Goal: Information Seeking & Learning: Learn about a topic

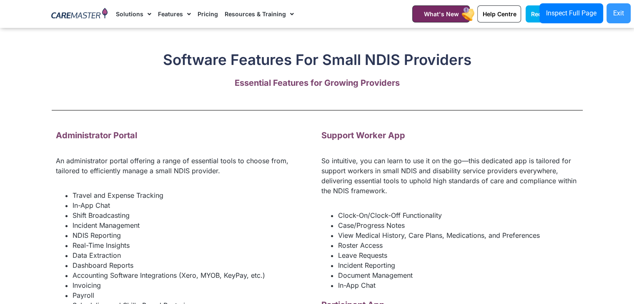
click at [623, 12] on div "Exit" at bounding box center [618, 13] width 11 height 10
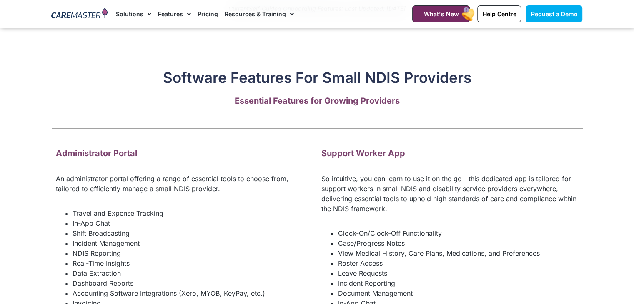
scroll to position [1008, 0]
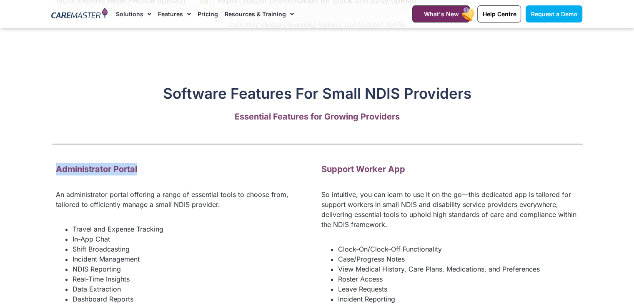
drag, startPoint x: 149, startPoint y: 185, endPoint x: 18, endPoint y: 185, distance: 130.4
click at [18, 185] on section "Software Features For Small NDIS Providers Essential Features for Growing Provi…" at bounding box center [317, 255] width 634 height 433
copy strong "Administrator Portal"
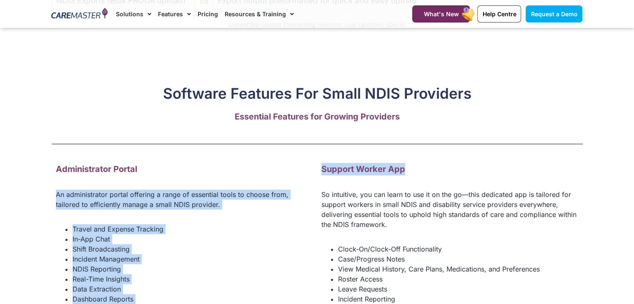
drag, startPoint x: 408, startPoint y: 180, endPoint x: 315, endPoint y: 176, distance: 93.0
click at [327, 174] on span "Support Worker App" at bounding box center [363, 169] width 84 height 10
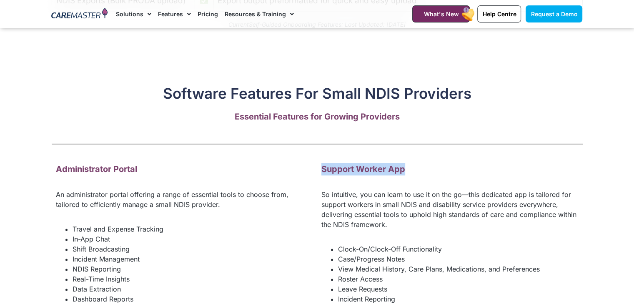
drag, startPoint x: 317, startPoint y: 179, endPoint x: 411, endPoint y: 176, distance: 93.8
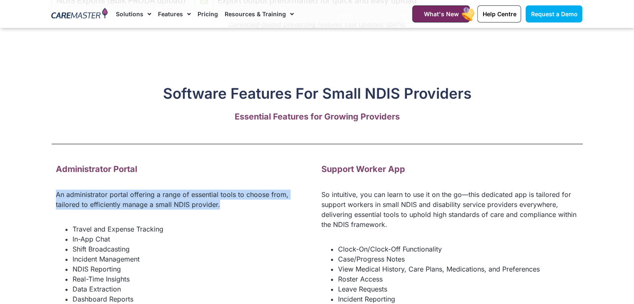
drag, startPoint x: 37, startPoint y: 200, endPoint x: 203, endPoint y: 224, distance: 167.7
click at [203, 224] on section "Software Features For Small NDIS Providers Essential Features for Growing Provi…" at bounding box center [317, 255] width 634 height 433
copy p "An administrator portal offering a range of essential tools to choose from, tai…"
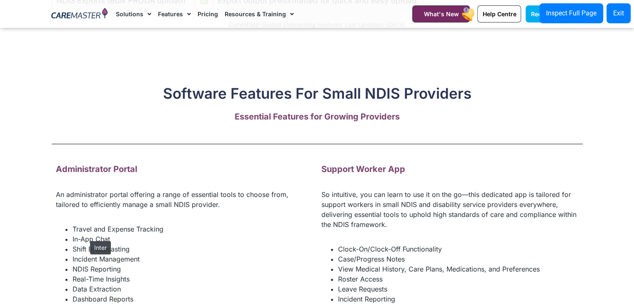
click at [86, 234] on li "Travel and Expense Tracking" at bounding box center [193, 229] width 240 height 10
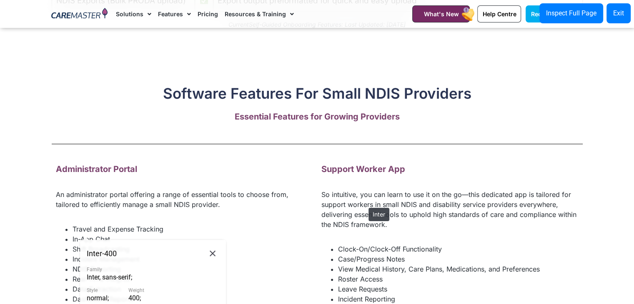
click at [364, 204] on p "So intuitive, you can learn to use it on the go—this dedicated app is tailored …" at bounding box center [449, 210] width 257 height 40
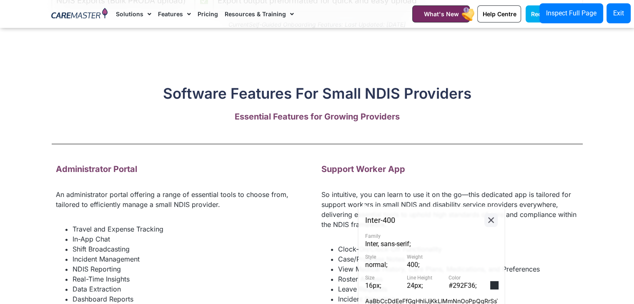
click at [487, 219] on icon at bounding box center [491, 220] width 10 height 10
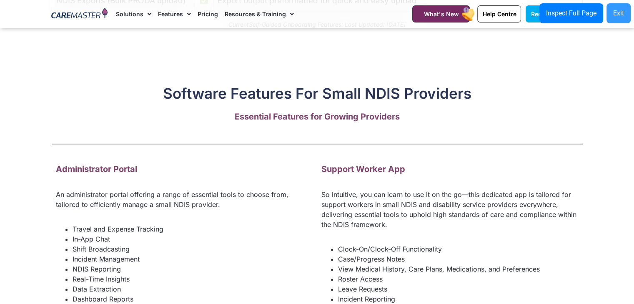
click at [625, 17] on button "Exit" at bounding box center [618, 13] width 24 height 20
click at [448, 219] on p "So intuitive, you can learn to use it on the go—this dedicated app is tailored …" at bounding box center [449, 210] width 257 height 40
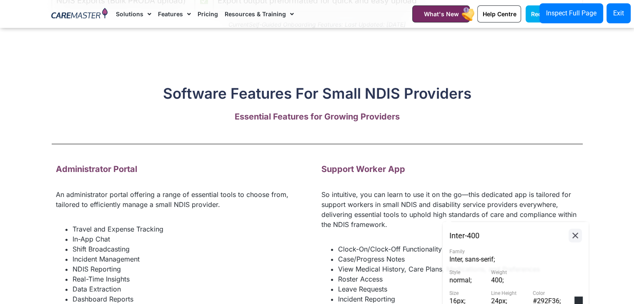
click at [573, 237] on icon at bounding box center [575, 235] width 10 height 10
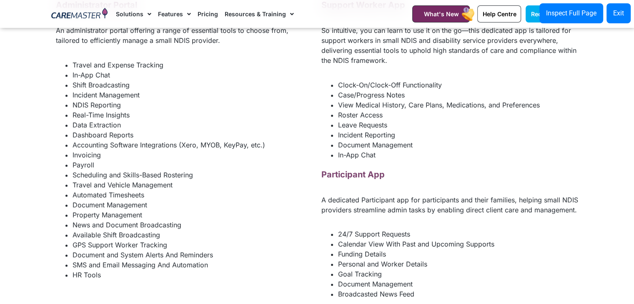
scroll to position [1156, 0]
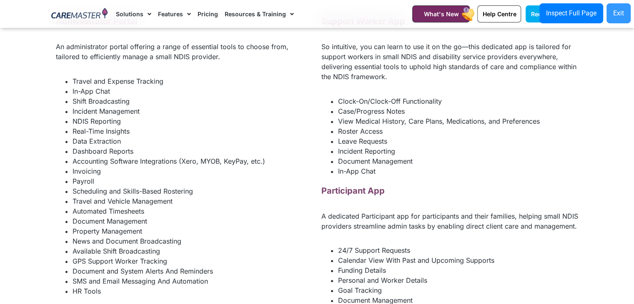
click at [625, 5] on button "Exit" at bounding box center [618, 13] width 24 height 20
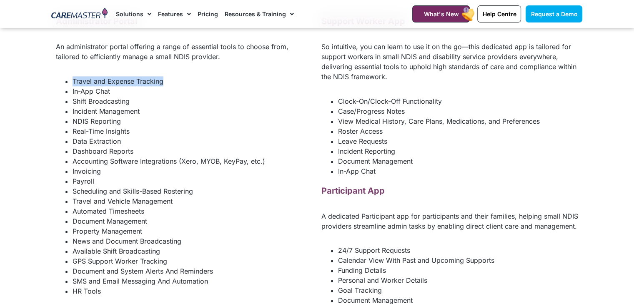
drag, startPoint x: 70, startPoint y: 94, endPoint x: 173, endPoint y: 87, distance: 103.6
click at [173, 87] on div "Administrator Portal An administrator portal offering a range of essential tool…" at bounding box center [184, 165] width 265 height 309
copy li "Travel and Expense Tracking"
click at [70, 95] on ul "Travel and Expense Tracking In-App Chat Shift Broadcasting Incident Management …" at bounding box center [184, 186] width 257 height 220
drag, startPoint x: 72, startPoint y: 92, endPoint x: 78, endPoint y: 108, distance: 17.3
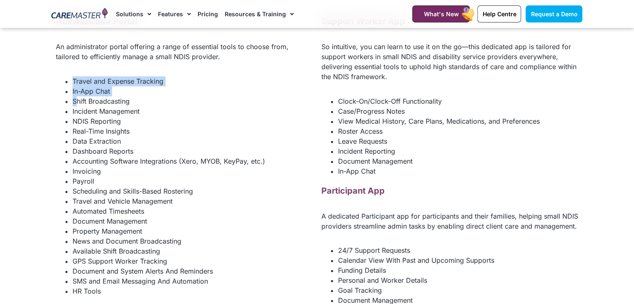
click at [78, 108] on ul "Travel and Expense Tracking In-App Chat Shift Broadcasting Incident Management …" at bounding box center [184, 186] width 257 height 220
click at [63, 90] on ul "Travel and Expense Tracking In-App Chat Shift Broadcasting Incident Management …" at bounding box center [184, 186] width 257 height 220
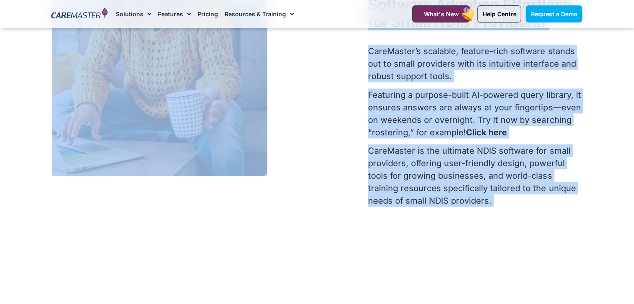
scroll to position [1705, 0]
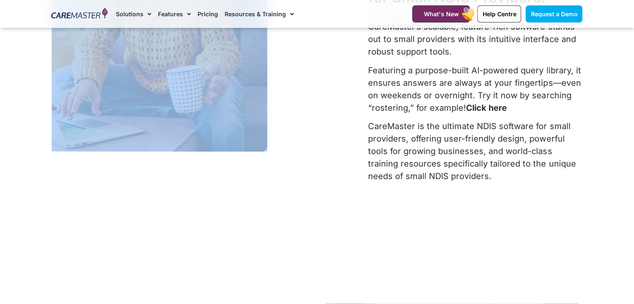
drag, startPoint x: 63, startPoint y: 90, endPoint x: 240, endPoint y: 70, distance: 178.2
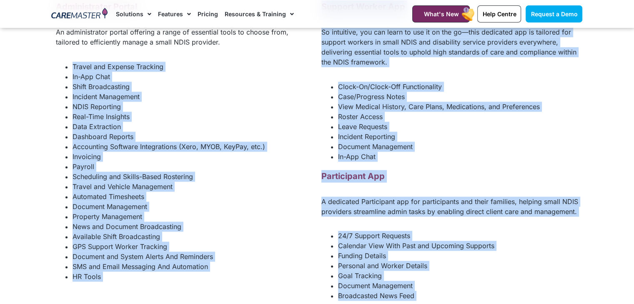
scroll to position [1181, 0]
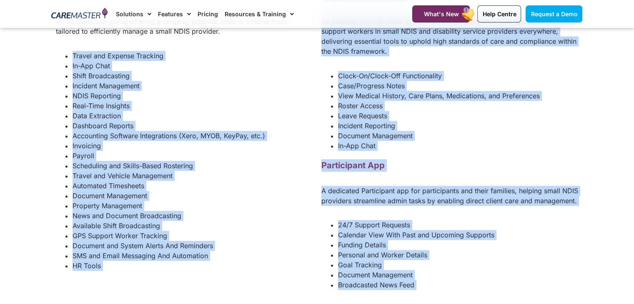
click at [112, 284] on div "Administrator Portal An administrator portal offering a range of essential tool…" at bounding box center [184, 139] width 265 height 309
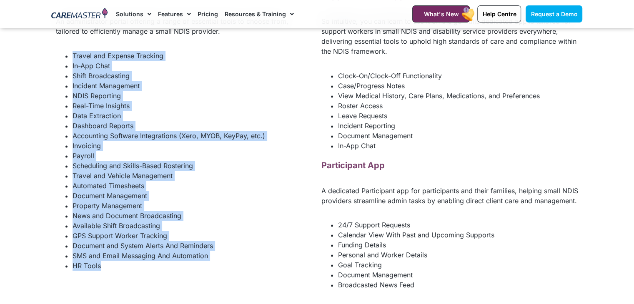
drag, startPoint x: 103, startPoint y: 279, endPoint x: 71, endPoint y: 68, distance: 213.0
click at [71, 68] on ul "Travel and Expense Tracking In-App Chat Shift Broadcasting Incident Management …" at bounding box center [184, 161] width 257 height 220
copy ul "Travel and Expense Tracking In-App Chat Shift Broadcasting Incident Management …"
click at [157, 81] on li "Shift Broadcasting" at bounding box center [193, 76] width 240 height 10
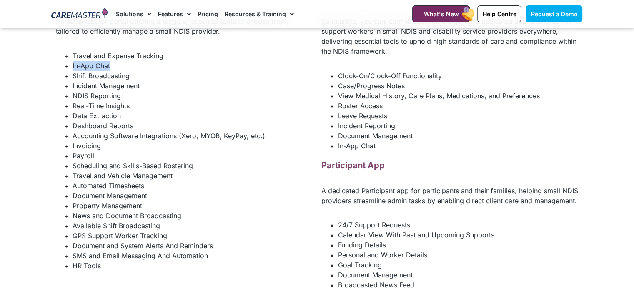
drag, startPoint x: 116, startPoint y: 78, endPoint x: 69, endPoint y: 76, distance: 47.1
click at [69, 76] on ul "Travel and Expense Tracking In-App Chat Shift Broadcasting Incident Management …" at bounding box center [184, 161] width 257 height 220
copy li "In-App Chat"
drag, startPoint x: 143, startPoint y: 84, endPoint x: 73, endPoint y: 83, distance: 69.6
click at [73, 81] on li "Shift Broadcasting" at bounding box center [193, 76] width 240 height 10
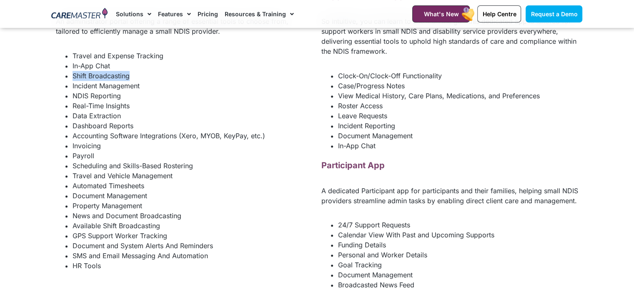
click at [71, 88] on ul "Travel and Expense Tracking In-App Chat Shift Broadcasting Incident Management …" at bounding box center [184, 161] width 257 height 220
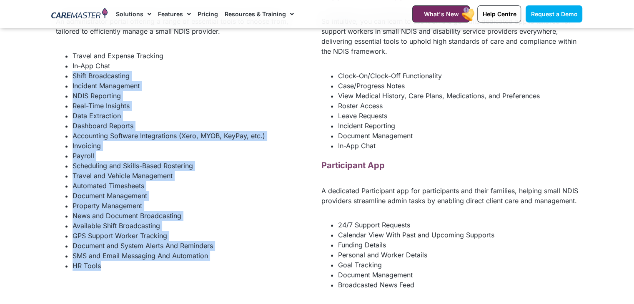
drag, startPoint x: 71, startPoint y: 86, endPoint x: 179, endPoint y: 274, distance: 216.2
click at [179, 271] on ul "Travel and Expense Tracking In-App Chat Shift Broadcasting Incident Management …" at bounding box center [184, 161] width 257 height 220
copy ul "Shift Broadcasting Incident Management NDIS Reporting Real-Time Insights Data E…"
click at [119, 101] on li "NDIS Reporting" at bounding box center [193, 96] width 240 height 10
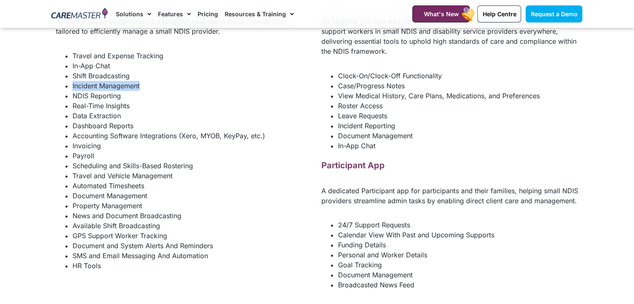
drag, startPoint x: 153, startPoint y: 99, endPoint x: 65, endPoint y: 101, distance: 87.1
click at [73, 91] on li "Incident Management" at bounding box center [193, 86] width 240 height 10
copy li "Incident Management"
drag, startPoint x: 122, startPoint y: 104, endPoint x: 68, endPoint y: 105, distance: 53.4
click at [68, 105] on ul "Travel and Expense Tracking In-App Chat Shift Broadcasting Incident Management …" at bounding box center [184, 161] width 257 height 220
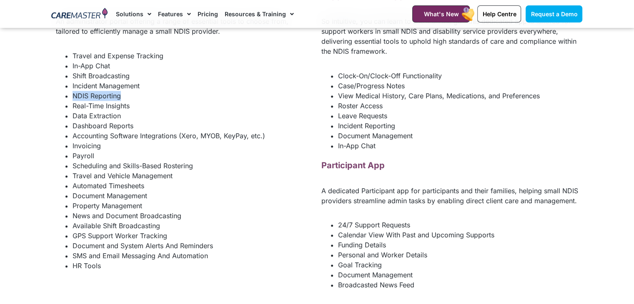
copy li "NDIS Reporting"
drag, startPoint x: 136, startPoint y: 118, endPoint x: 73, endPoint y: 112, distance: 63.7
click at [73, 111] on li "Real-Time Insights" at bounding box center [193, 106] width 240 height 10
copy li "Real-Time Insights"
drag, startPoint x: 126, startPoint y: 128, endPoint x: 68, endPoint y: 128, distance: 58.3
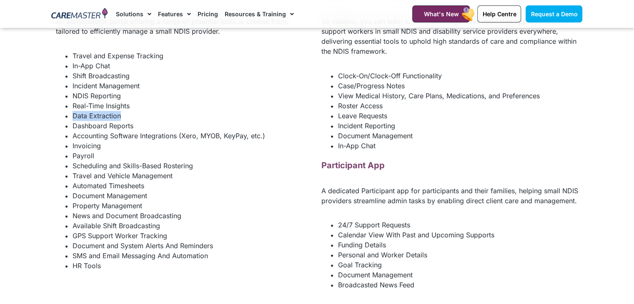
click at [73, 121] on li "Data Extraction" at bounding box center [193, 116] width 240 height 10
drag, startPoint x: 134, startPoint y: 137, endPoint x: 70, endPoint y: 134, distance: 64.7
click at [70, 134] on ul "Travel and Expense Tracking In-App Chat Shift Broadcasting Incident Management …" at bounding box center [184, 161] width 257 height 220
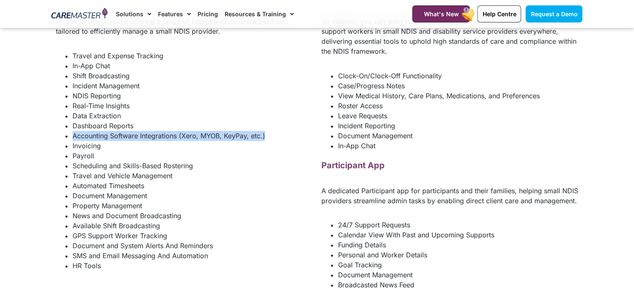
drag, startPoint x: 256, startPoint y: 156, endPoint x: 61, endPoint y: 144, distance: 195.0
click at [61, 144] on ul "Travel and Expense Tracking In-App Chat Shift Broadcasting Incident Management …" at bounding box center [184, 161] width 257 height 220
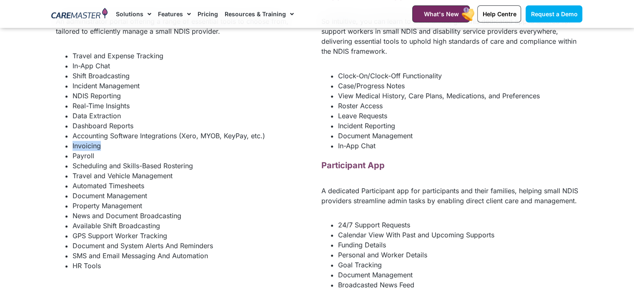
drag, startPoint x: 115, startPoint y: 155, endPoint x: 72, endPoint y: 159, distance: 43.1
click at [72, 159] on ul "Travel and Expense Tracking In-App Chat Shift Broadcasting Incident Management …" at bounding box center [184, 161] width 257 height 220
drag, startPoint x: 98, startPoint y: 170, endPoint x: 69, endPoint y: 169, distance: 29.6
click at [69, 169] on ul "Travel and Expense Tracking In-App Chat Shift Broadcasting Incident Management …" at bounding box center [184, 161] width 257 height 220
drag, startPoint x: 195, startPoint y: 175, endPoint x: 70, endPoint y: 181, distance: 125.1
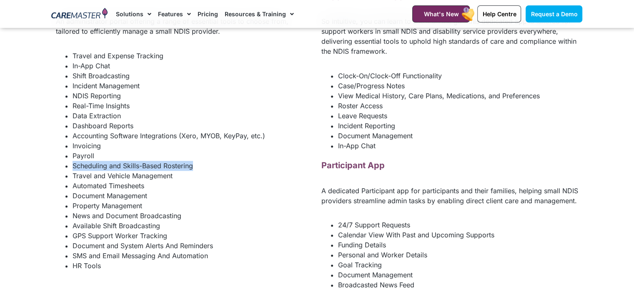
click at [70, 181] on ul "Travel and Expense Tracking In-App Chat Shift Broadcasting Incident Management …" at bounding box center [184, 161] width 257 height 220
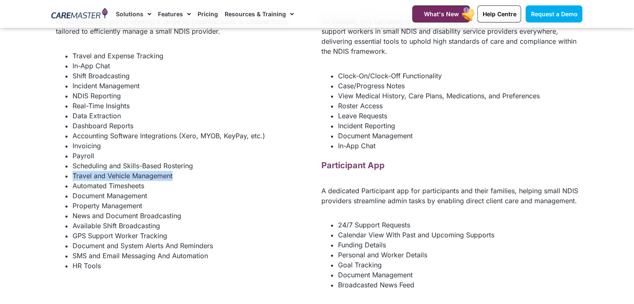
drag, startPoint x: 178, startPoint y: 190, endPoint x: 72, endPoint y: 186, distance: 106.4
click at [73, 181] on li "Travel and Vehicle Management" at bounding box center [193, 176] width 240 height 10
drag, startPoint x: 151, startPoint y: 198, endPoint x: 68, endPoint y: 197, distance: 82.9
click at [68, 197] on ul "Travel and Expense Tracking In-App Chat Shift Broadcasting Incident Management …" at bounding box center [184, 161] width 257 height 220
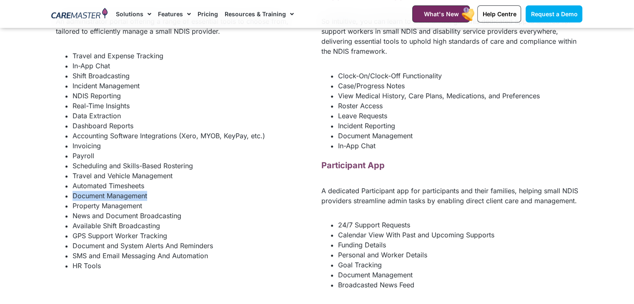
drag, startPoint x: 150, startPoint y: 210, endPoint x: 71, endPoint y: 211, distance: 79.2
click at [71, 211] on ul "Travel and Expense Tracking In-App Chat Shift Broadcasting Incident Management …" at bounding box center [184, 161] width 257 height 220
drag, startPoint x: 148, startPoint y: 217, endPoint x: 71, endPoint y: 220, distance: 77.6
click at [71, 220] on ul "Travel and Expense Tracking In-App Chat Shift Broadcasting Incident Management …" at bounding box center [184, 161] width 257 height 220
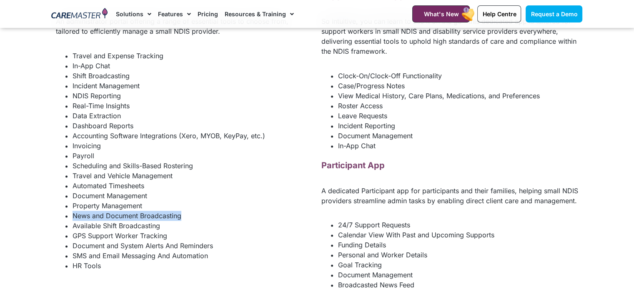
drag, startPoint x: 186, startPoint y: 229, endPoint x: 73, endPoint y: 230, distance: 113.4
click at [73, 221] on li "News and Document Broadcasting" at bounding box center [193, 216] width 240 height 10
drag, startPoint x: 161, startPoint y: 235, endPoint x: 73, endPoint y: 237, distance: 88.0
click at [73, 231] on li "Available Shift Broadcasting" at bounding box center [193, 226] width 240 height 10
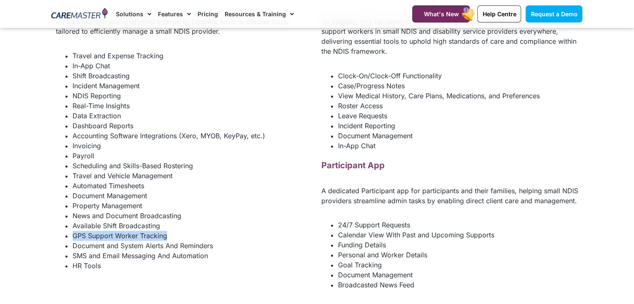
drag, startPoint x: 168, startPoint y: 244, endPoint x: 73, endPoint y: 248, distance: 95.1
click at [73, 241] on li "GPS Support Worker Tracking" at bounding box center [193, 236] width 240 height 10
drag, startPoint x: 217, startPoint y: 257, endPoint x: 68, endPoint y: 259, distance: 149.2
click at [73, 251] on li "Document and System Alerts And Reminders" at bounding box center [193, 246] width 240 height 10
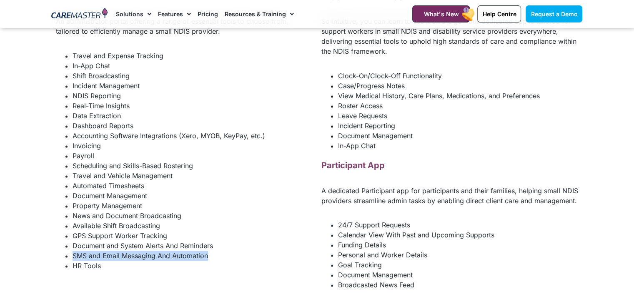
drag, startPoint x: 211, startPoint y: 267, endPoint x: 69, endPoint y: 267, distance: 142.5
click at [69, 267] on ul "Travel and Expense Tracking In-App Chat Shift Broadcasting Incident Management …" at bounding box center [184, 161] width 257 height 220
drag, startPoint x: 113, startPoint y: 280, endPoint x: 73, endPoint y: 277, distance: 40.1
click at [73, 271] on li "HR Tools" at bounding box center [193, 266] width 240 height 10
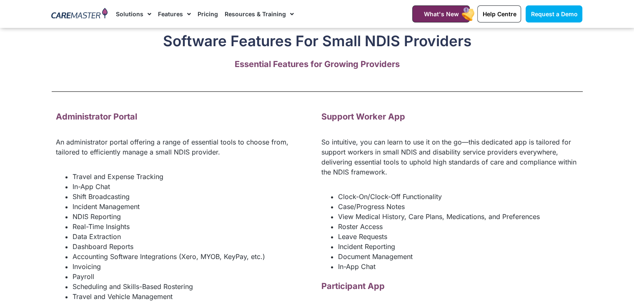
scroll to position [1081, 0]
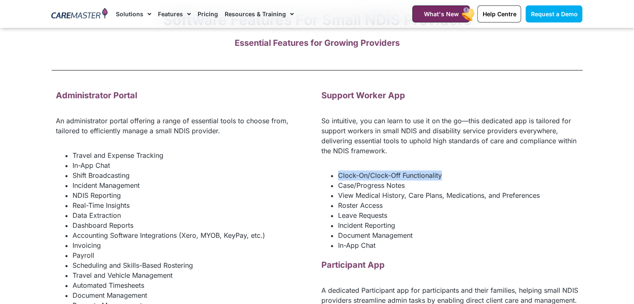
drag, startPoint x: 447, startPoint y: 187, endPoint x: 329, endPoint y: 188, distance: 117.5
click at [329, 188] on ul "Clock-On/Clock-Off Functionality Case/Progress Notes View Medical History, Care…" at bounding box center [449, 210] width 257 height 80
drag, startPoint x: 405, startPoint y: 198, endPoint x: 335, endPoint y: 198, distance: 69.6
click at [335, 198] on ul "Clock-On/Clock-Off Functionality Case/Progress Notes View Medical History, Care…" at bounding box center [449, 210] width 257 height 80
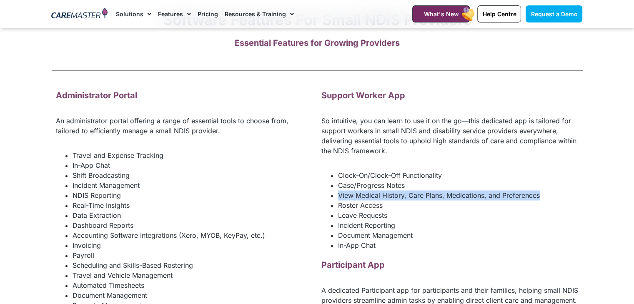
drag, startPoint x: 548, startPoint y: 205, endPoint x: 336, endPoint y: 209, distance: 212.2
click at [336, 209] on ul "Clock-On/Clock-Off Functionality Case/Progress Notes View Medical History, Care…" at bounding box center [449, 210] width 257 height 80
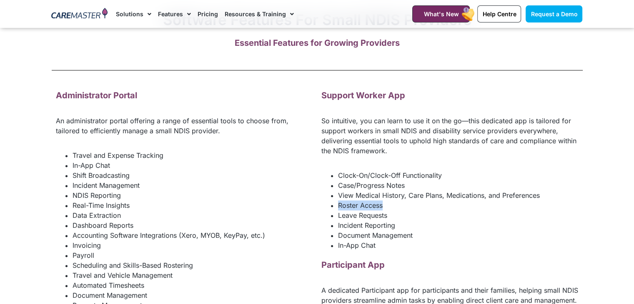
drag, startPoint x: 387, startPoint y: 215, endPoint x: 333, endPoint y: 220, distance: 53.5
click at [333, 220] on ul "Clock-On/Clock-Off Functionality Case/Progress Notes View Medical History, Care…" at bounding box center [449, 210] width 257 height 80
drag, startPoint x: 387, startPoint y: 226, endPoint x: 335, endPoint y: 230, distance: 51.8
click at [335, 230] on ul "Clock-On/Clock-Off Functionality Case/Progress Notes View Medical History, Care…" at bounding box center [449, 210] width 257 height 80
drag, startPoint x: 395, startPoint y: 234, endPoint x: 336, endPoint y: 238, distance: 58.9
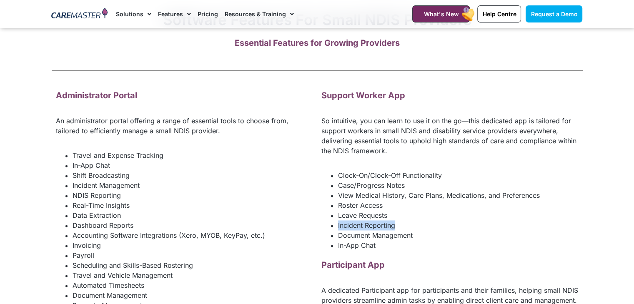
click at [336, 238] on ul "Clock-On/Clock-Off Functionality Case/Progress Notes View Medical History, Care…" at bounding box center [449, 210] width 257 height 80
drag, startPoint x: 399, startPoint y: 247, endPoint x: 336, endPoint y: 246, distance: 63.4
click at [336, 246] on ul "Clock-On/Clock-Off Functionality Case/Progress Notes View Medical History, Care…" at bounding box center [449, 210] width 257 height 80
drag, startPoint x: 375, startPoint y: 258, endPoint x: 335, endPoint y: 260, distance: 40.4
click at [335, 250] on ul "Clock-On/Clock-Off Functionality Case/Progress Notes View Medical History, Care…" at bounding box center [449, 210] width 257 height 80
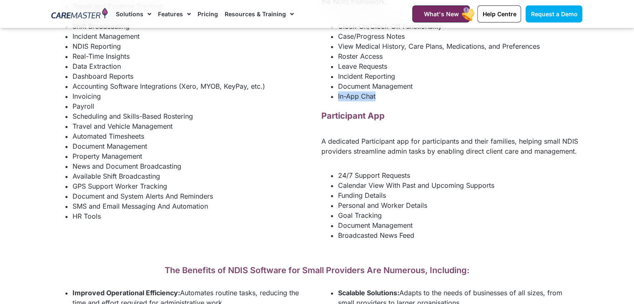
scroll to position [1247, 0]
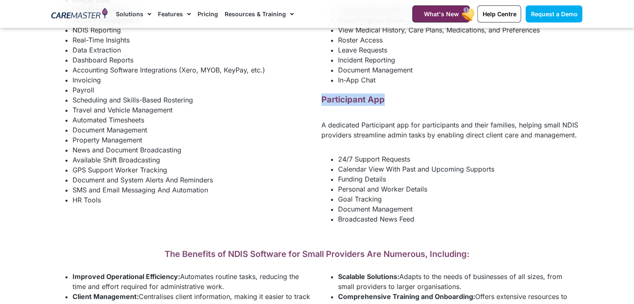
drag, startPoint x: 385, startPoint y: 108, endPoint x: 318, endPoint y: 108, distance: 66.7
click at [318, 108] on div "Support Worker App So intuitive, you can learn to use it on the go—this dedicat…" at bounding box center [449, 74] width 265 height 309
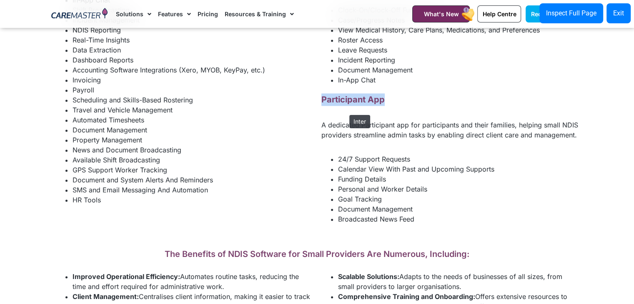
click at [345, 105] on span "Participant App" at bounding box center [352, 100] width 63 height 10
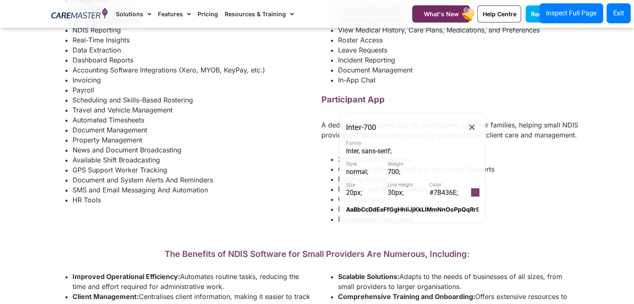
click at [451, 192] on span "#7B436E ;" at bounding box center [443, 193] width 28 height 8
click at [465, 126] on button at bounding box center [471, 127] width 13 height 14
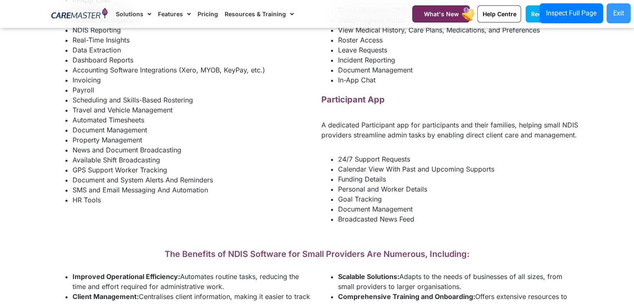
click at [612, 17] on button "Exit" at bounding box center [618, 13] width 24 height 20
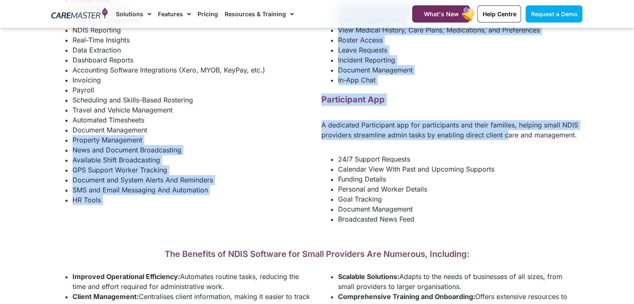
drag, startPoint x: 313, startPoint y: 138, endPoint x: 508, endPoint y: 143, distance: 196.0
click at [508, 143] on div "Administrator Portal An administrator portal offering a range of essential tool…" at bounding box center [317, 74] width 531 height 309
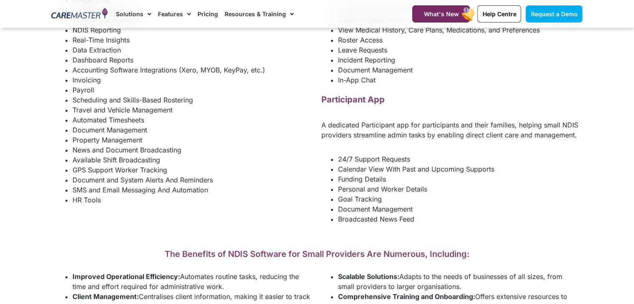
click at [537, 146] on div "A dedicated Participant app for participants and their families, helping small …" at bounding box center [449, 133] width 257 height 26
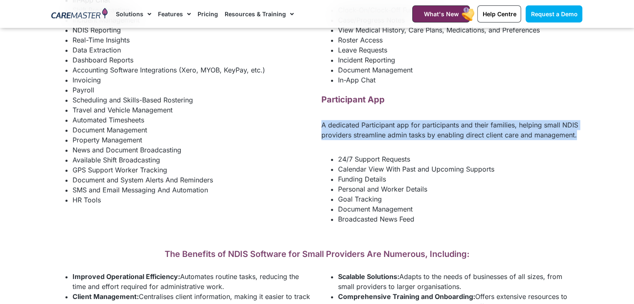
drag, startPoint x: 575, startPoint y: 146, endPoint x: 318, endPoint y: 136, distance: 257.3
click at [318, 136] on div "Support Worker App So intuitive, you can learn to use it on the go—this dedicat…" at bounding box center [449, 74] width 265 height 309
drag, startPoint x: 337, startPoint y: 170, endPoint x: 412, endPoint y: 166, distance: 74.7
click at [412, 166] on ul "24/7 Support Requests Calendar View With Past and Upcoming Supports Funding Det…" at bounding box center [449, 189] width 257 height 70
drag, startPoint x: 338, startPoint y: 182, endPoint x: 507, endPoint y: 178, distance: 169.3
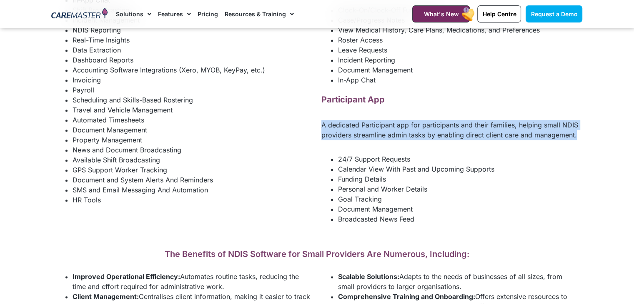
click at [507, 174] on li "Calendar View With Past and Upcoming Supports" at bounding box center [458, 169] width 240 height 10
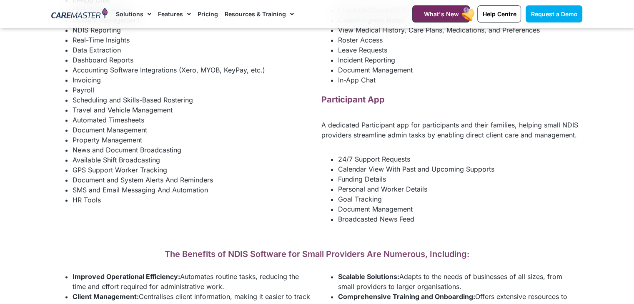
click at [383, 184] on li "Funding Details" at bounding box center [458, 179] width 240 height 10
drag, startPoint x: 390, startPoint y: 193, endPoint x: 330, endPoint y: 192, distance: 59.6
click at [330, 192] on ul "24/7 Support Requests Calendar View With Past and Upcoming Supports Funding Det…" at bounding box center [449, 189] width 257 height 70
drag, startPoint x: 426, startPoint y: 202, endPoint x: 335, endPoint y: 202, distance: 90.4
click at [335, 202] on ul "24/7 Support Requests Calendar View With Past and Upcoming Supports Funding Det…" at bounding box center [449, 189] width 257 height 70
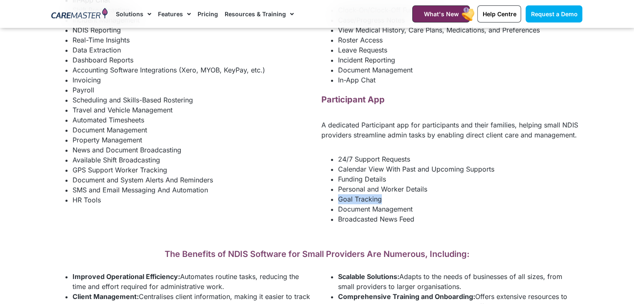
drag, startPoint x: 382, startPoint y: 210, endPoint x: 334, endPoint y: 211, distance: 47.5
click at [334, 211] on ul "24/7 Support Requests Calendar View With Past and Upcoming Supports Funding Det…" at bounding box center [449, 189] width 257 height 70
drag, startPoint x: 423, startPoint y: 218, endPoint x: 333, endPoint y: 219, distance: 89.6
click at [333, 219] on ul "24/7 Support Requests Calendar View With Past and Upcoming Supports Funding Det…" at bounding box center [449, 189] width 257 height 70
drag, startPoint x: 421, startPoint y: 228, endPoint x: 336, endPoint y: 233, distance: 84.3
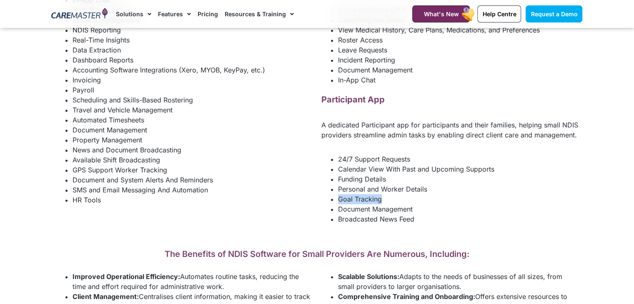
click at [336, 224] on ul "24/7 Support Requests Calendar View With Past and Upcoming Supports Funding Det…" at bounding box center [449, 189] width 257 height 70
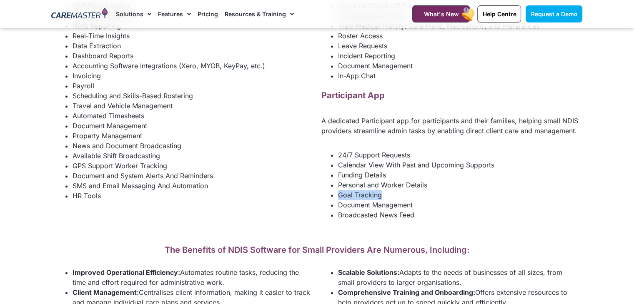
scroll to position [1327, 0]
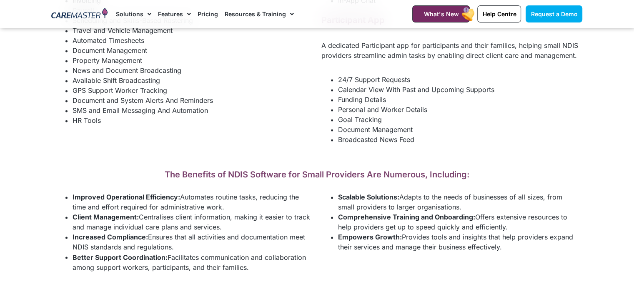
click at [142, 175] on div "The Benefits of NDIS Software for Small Providers Are Numerous, Including:" at bounding box center [317, 168] width 531 height 23
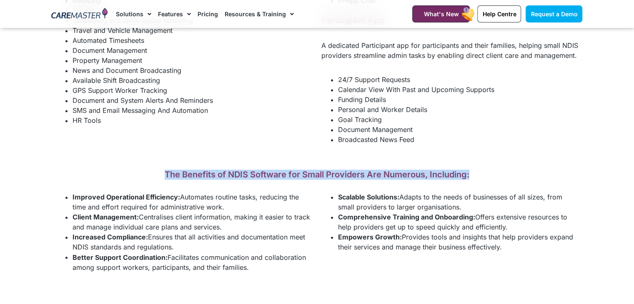
drag, startPoint x: 162, startPoint y: 187, endPoint x: 546, endPoint y: 187, distance: 384.2
click at [546, 180] on h2 "The Benefits of NDIS Software for Small Providers Are Numerous, Including:" at bounding box center [317, 175] width 531 height 10
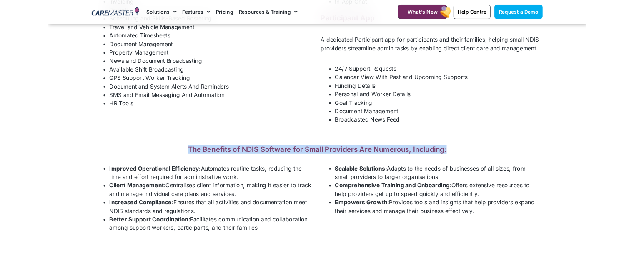
scroll to position [1422, 0]
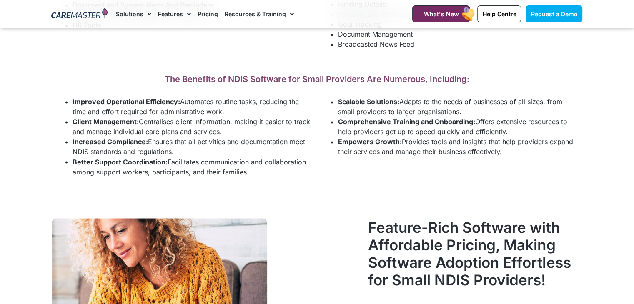
drag, startPoint x: 227, startPoint y: 127, endPoint x: 69, endPoint y: 115, distance: 158.4
click at [69, 115] on ul "Improved Operational Efficiency: Automates routine tasks, reducing the time and…" at bounding box center [184, 137] width 257 height 80
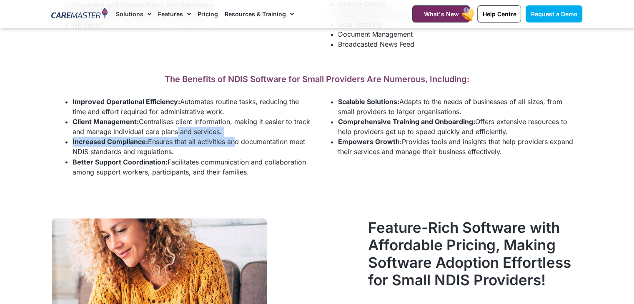
drag, startPoint x: 227, startPoint y: 148, endPoint x: 178, endPoint y: 140, distance: 49.8
click at [178, 140] on ul "Improved Operational Efficiency: Automates routine tasks, reducing the time and…" at bounding box center [184, 137] width 257 height 80
click at [235, 137] on li "Client Management: Centralises client information, making it easier to track an…" at bounding box center [193, 127] width 240 height 20
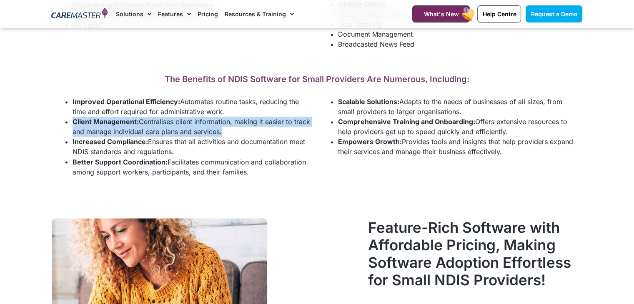
drag, startPoint x: 220, startPoint y: 144, endPoint x: 69, endPoint y: 135, distance: 151.1
click at [69, 135] on ul "Improved Operational Efficiency: Automates routine tasks, reducing the time and…" at bounding box center [184, 137] width 257 height 80
drag, startPoint x: 175, startPoint y: 163, endPoint x: 66, endPoint y: 161, distance: 108.8
click at [66, 161] on ul "Improved Operational Efficiency: Automates routine tasks, reducing the time and…" at bounding box center [184, 137] width 257 height 80
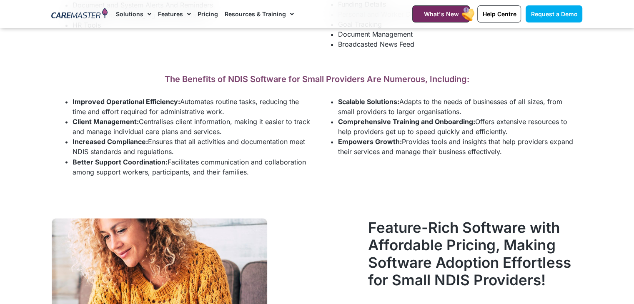
drag, startPoint x: 181, startPoint y: 160, endPoint x: 70, endPoint y: 151, distance: 111.2
click at [70, 151] on ul "Improved Operational Efficiency: Automates routine tasks, reducing the time and…" at bounding box center [184, 137] width 257 height 80
click at [220, 157] on li "Increased Compliance: Ensures that all activities and documentation meet NDIS s…" at bounding box center [193, 147] width 240 height 20
drag, startPoint x: 175, startPoint y: 165, endPoint x: 68, endPoint y: 152, distance: 108.3
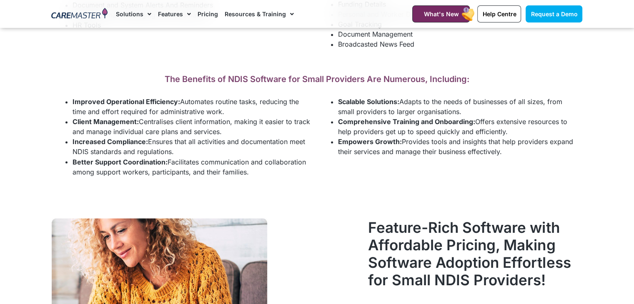
click at [73, 152] on li "Increased Compliance: Ensures that all activities and documentation meet NDIS s…" at bounding box center [193, 147] width 240 height 20
drag, startPoint x: 257, startPoint y: 188, endPoint x: 59, endPoint y: 169, distance: 198.5
click at [59, 169] on ul "Improved Operational Efficiency: Automates routine tasks, reducing the time and…" at bounding box center [184, 137] width 257 height 80
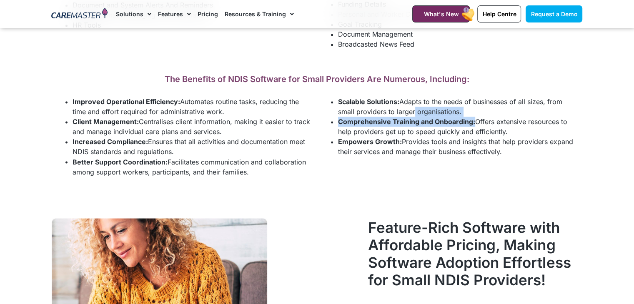
drag, startPoint x: 473, startPoint y: 129, endPoint x: 414, endPoint y: 120, distance: 59.8
click at [414, 120] on ul "Scalable Solutions: Adapts to the needs of businesses of all sizes, from small …" at bounding box center [449, 127] width 257 height 60
click at [468, 117] on li "Scalable Solutions: Adapts to the needs of businesses of all sizes, from small …" at bounding box center [458, 107] width 240 height 20
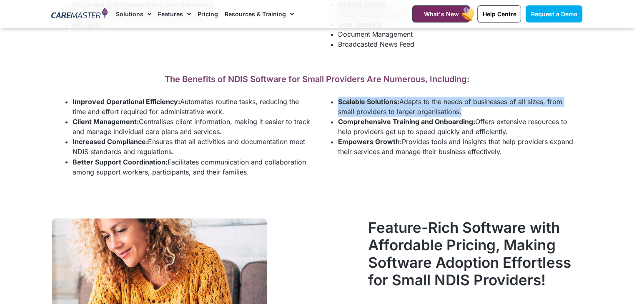
drag, startPoint x: 464, startPoint y: 124, endPoint x: 335, endPoint y: 113, distance: 129.6
click at [335, 113] on ul "Scalable Solutions: Adapts to the needs of businesses of all sizes, from small …" at bounding box center [449, 127] width 257 height 60
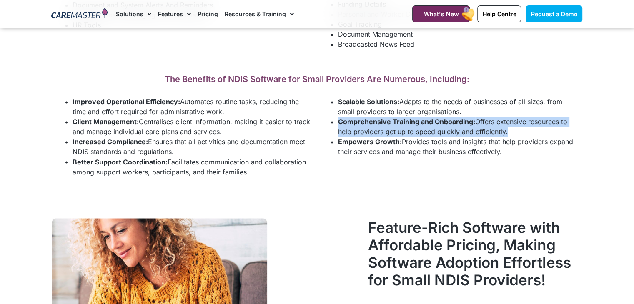
drag, startPoint x: 506, startPoint y: 144, endPoint x: 337, endPoint y: 134, distance: 169.1
click at [337, 134] on ul "Scalable Solutions: Adapts to the needs of businesses of all sizes, from small …" at bounding box center [449, 127] width 257 height 60
drag, startPoint x: 512, startPoint y: 165, endPoint x: 335, endPoint y: 158, distance: 176.4
click at [335, 157] on ul "Scalable Solutions: Adapts to the needs of businesses of all sizes, from small …" at bounding box center [449, 127] width 257 height 60
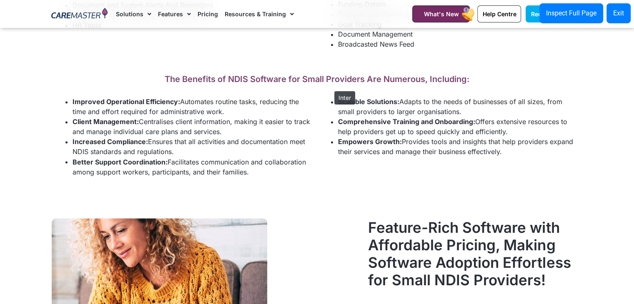
click at [330, 84] on h2 "The Benefits of NDIS Software for Small Providers Are Numerous, Including:" at bounding box center [317, 79] width 531 height 10
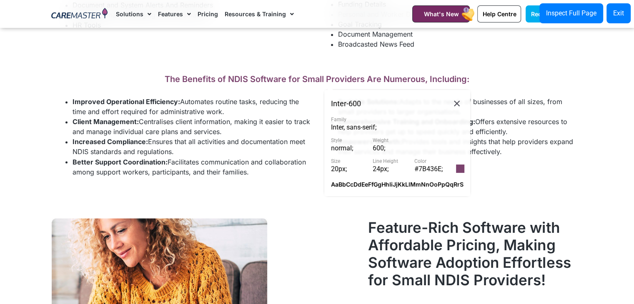
click at [432, 170] on span "#7B436E ;" at bounding box center [428, 169] width 28 height 8
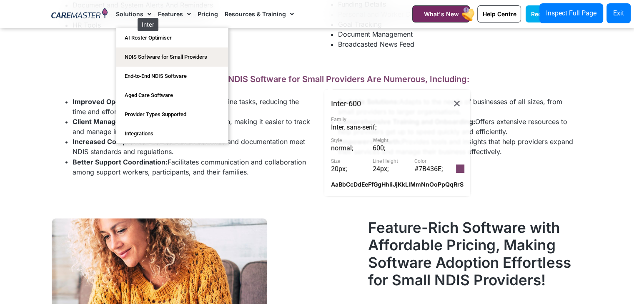
click at [133, 14] on link "Solutions" at bounding box center [133, 14] width 35 height 28
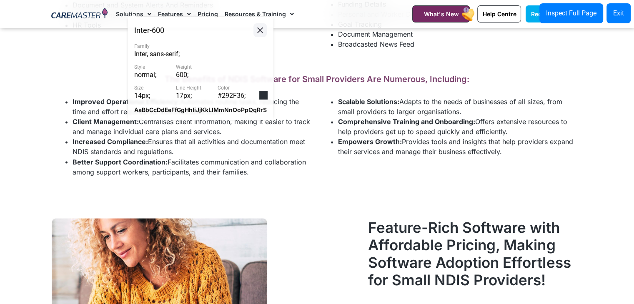
click at [261, 35] on icon at bounding box center [260, 30] width 10 height 10
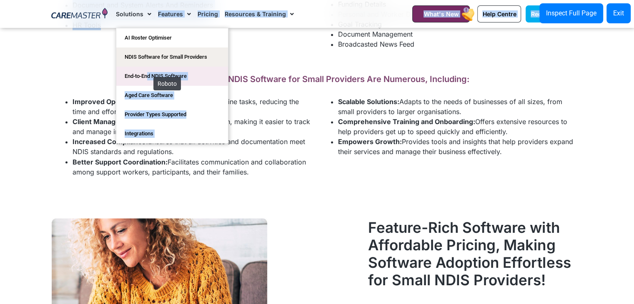
drag, startPoint x: 108, startPoint y: 68, endPoint x: 144, endPoint y: 75, distance: 37.0
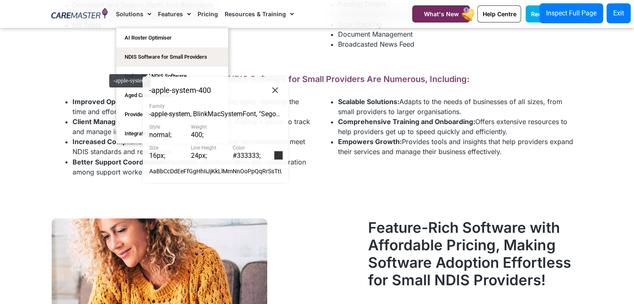
click at [105, 70] on div "The Benefits of NDIS Software for Small Providers Are Numerous, Including: Impr…" at bounding box center [317, 122] width 539 height 128
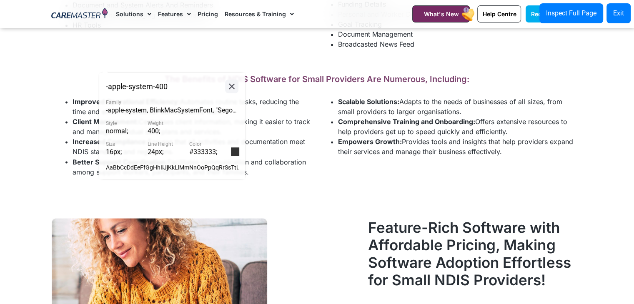
click at [231, 86] on icon at bounding box center [232, 87] width 6 height 6
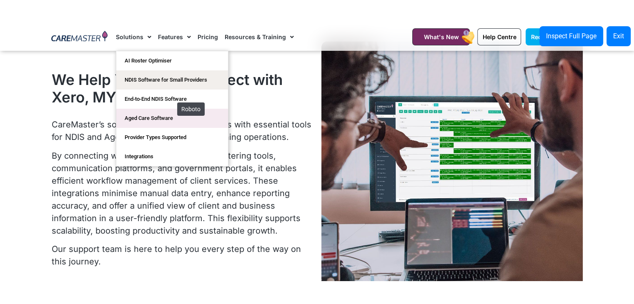
scroll to position [2061, 0]
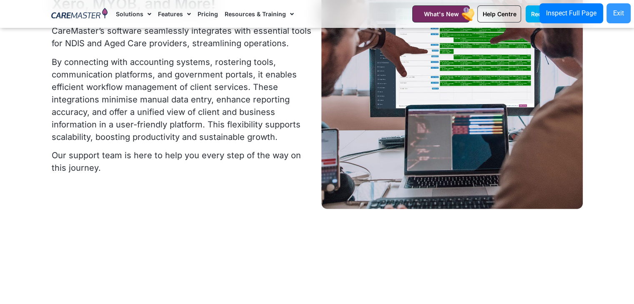
click at [616, 11] on div "Exit" at bounding box center [618, 13] width 11 height 10
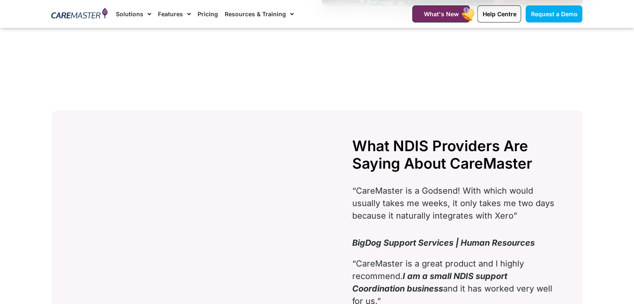
scroll to position [2356, 0]
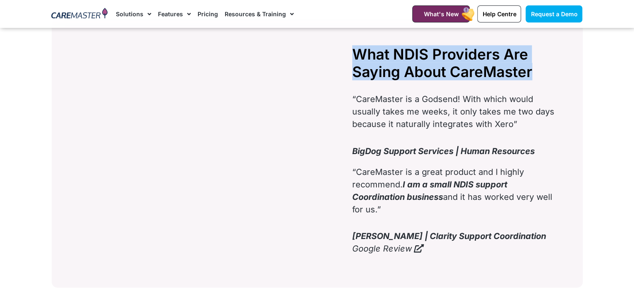
drag, startPoint x: 538, startPoint y: 86, endPoint x: 352, endPoint y: 67, distance: 187.3
click at [352, 67] on h2 "What NDIS Providers Are Saying About CareMaster" at bounding box center [453, 62] width 203 height 35
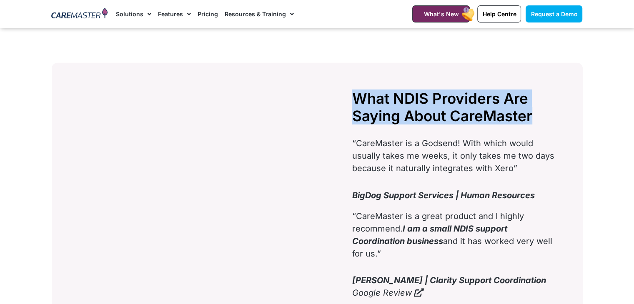
scroll to position [2364, 0]
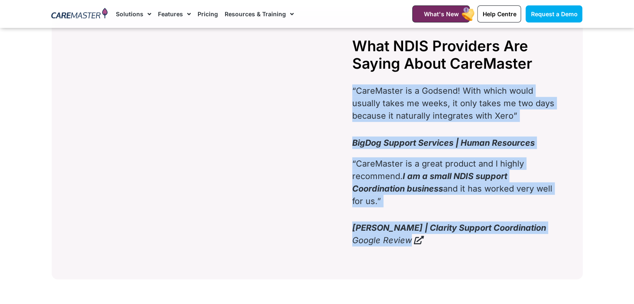
drag, startPoint x: 430, startPoint y: 255, endPoint x: 352, endPoint y: 103, distance: 171.7
click at [352, 103] on div "What NDIS Providers Are Saying About CareMaster “CareMaster is a Godsend! With …" at bounding box center [453, 144] width 211 height 223
click at [529, 147] on div "What NDIS Providers Are Saying About CareMaster “CareMaster is a Godsend! With …" at bounding box center [453, 144] width 211 height 223
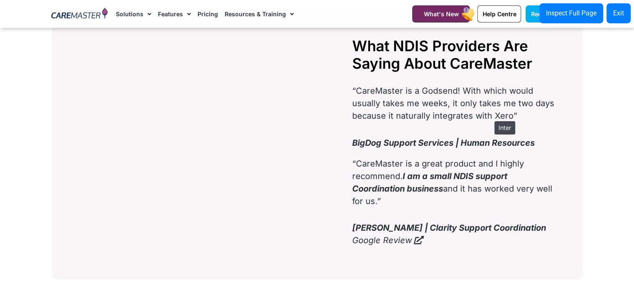
click at [490, 117] on p "“CareMaster is a Godsend! With which would usually takes me weeks, it only take…" at bounding box center [453, 104] width 203 height 38
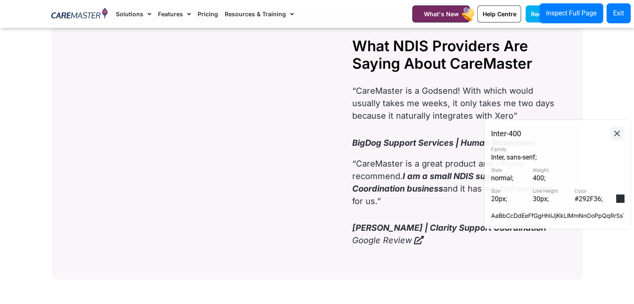
click at [618, 132] on icon at bounding box center [617, 134] width 6 height 6
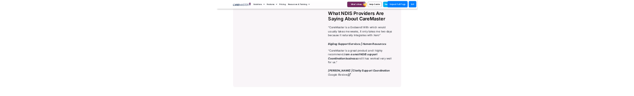
scroll to position [2443, 0]
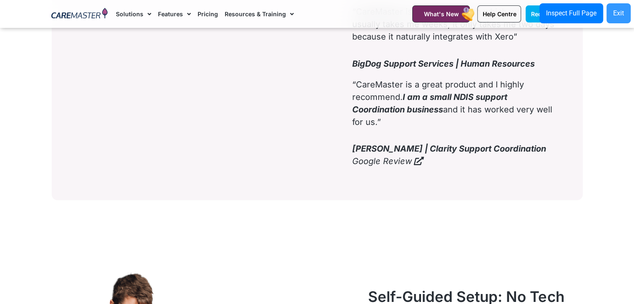
click at [614, 7] on button "Exit" at bounding box center [618, 13] width 24 height 20
drag, startPoint x: 417, startPoint y: 173, endPoint x: 331, endPoint y: 125, distance: 98.3
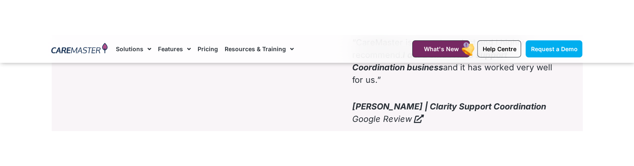
scroll to position [2531, 0]
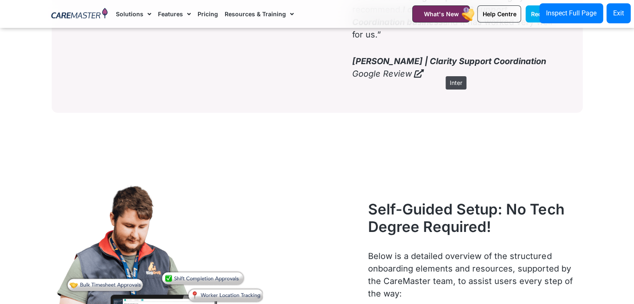
click at [441, 66] on b "Zoe P | Clarity Support Coordination" at bounding box center [449, 61] width 194 height 10
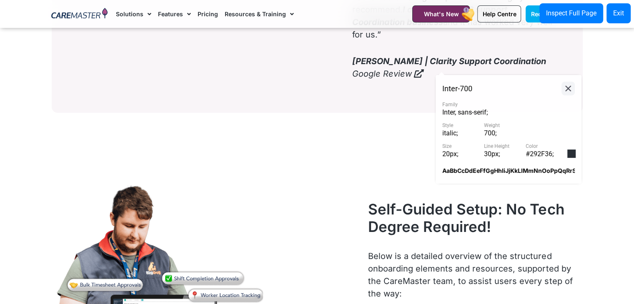
click at [572, 92] on icon at bounding box center [568, 88] width 10 height 10
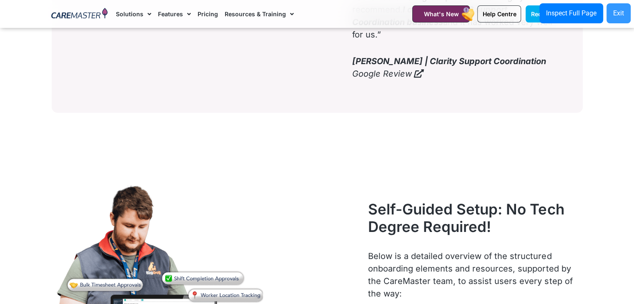
click at [616, 20] on button "Exit" at bounding box center [618, 13] width 24 height 20
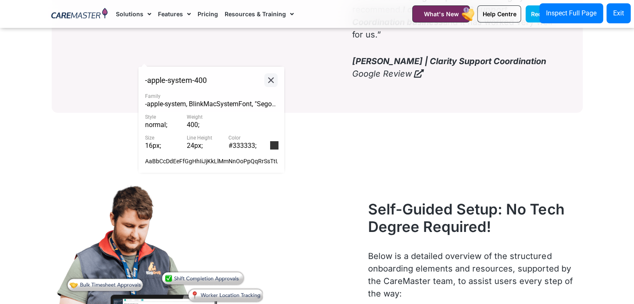
click at [272, 83] on icon at bounding box center [271, 80] width 10 height 10
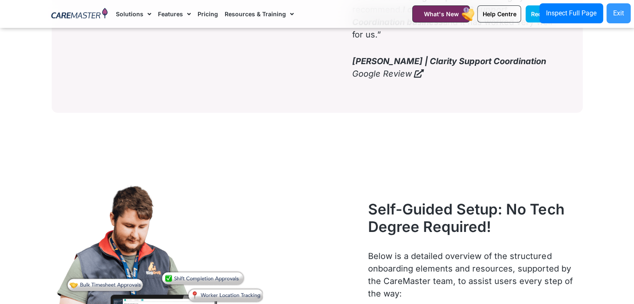
click at [617, 11] on div "Exit" at bounding box center [618, 13] width 11 height 10
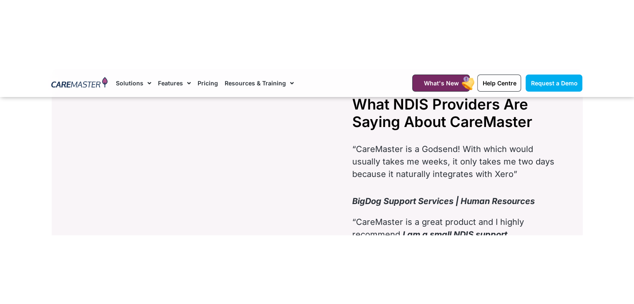
scroll to position [2361, 0]
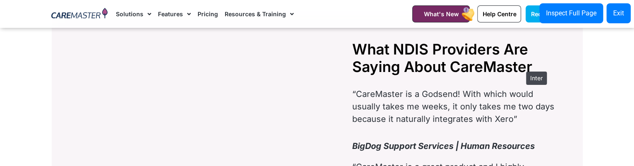
click at [522, 68] on h2 "What NDIS Providers Are Saying About CareMaster" at bounding box center [453, 57] width 203 height 35
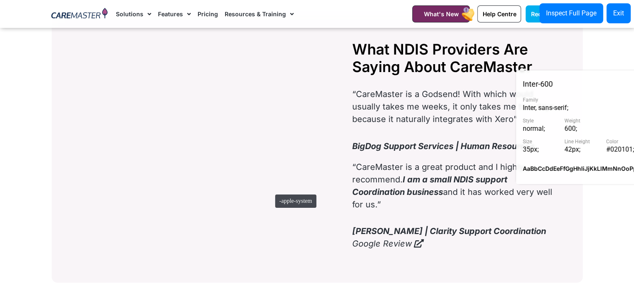
click at [271, 190] on div at bounding box center [212, 148] width 274 height 223
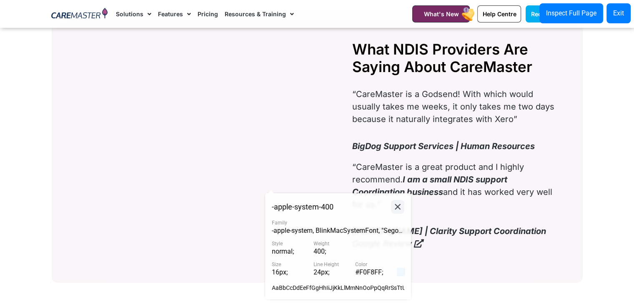
click at [398, 207] on icon at bounding box center [398, 207] width 10 height 10
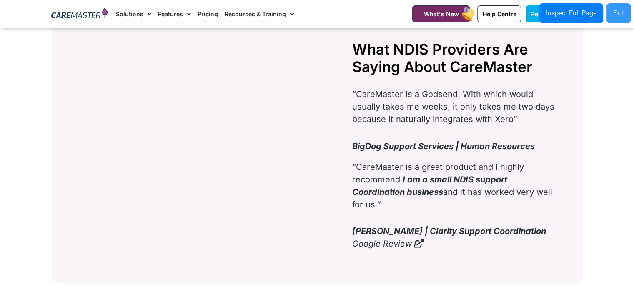
click at [621, 18] on div "Exit" at bounding box center [618, 13] width 11 height 10
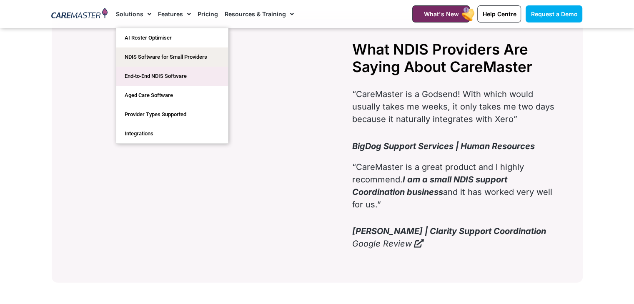
click at [138, 70] on link "End-to-End NDIS Software" at bounding box center [172, 76] width 112 height 19
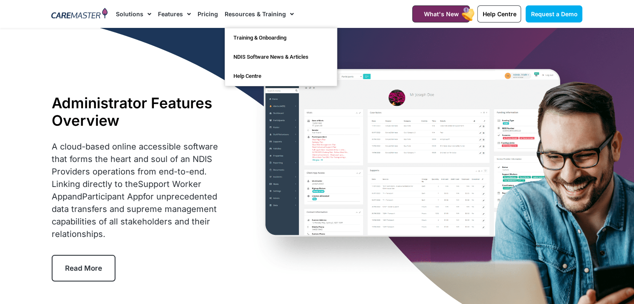
click at [263, 16] on link "Resources & Training" at bounding box center [259, 14] width 69 height 28
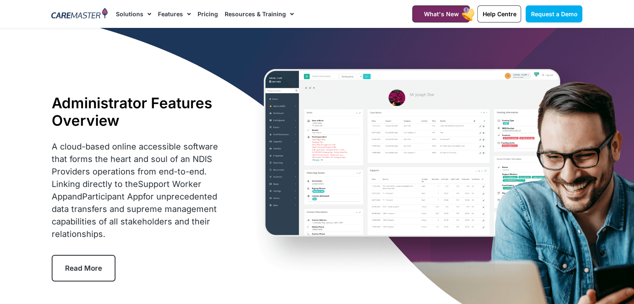
click at [264, 17] on link "Resources & Training" at bounding box center [259, 14] width 69 height 28
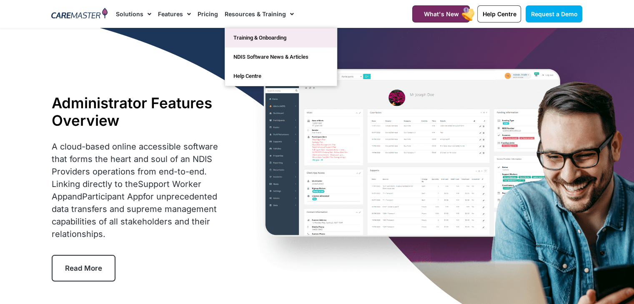
click at [272, 43] on link "Training & Onboarding" at bounding box center [281, 37] width 112 height 19
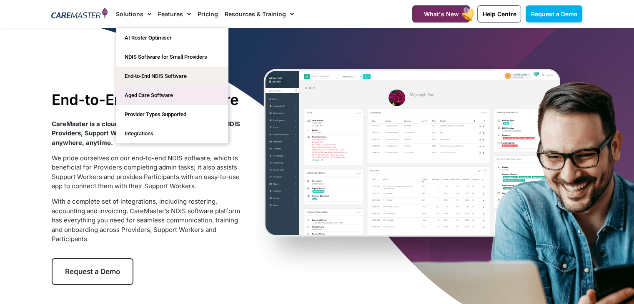
click at [170, 92] on link "Aged Care Software" at bounding box center [172, 95] width 112 height 19
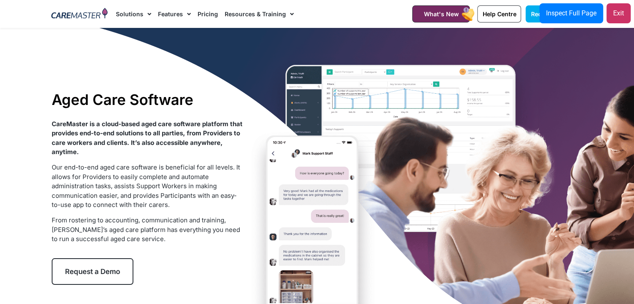
click at [620, 11] on div "Exit" at bounding box center [618, 13] width 11 height 10
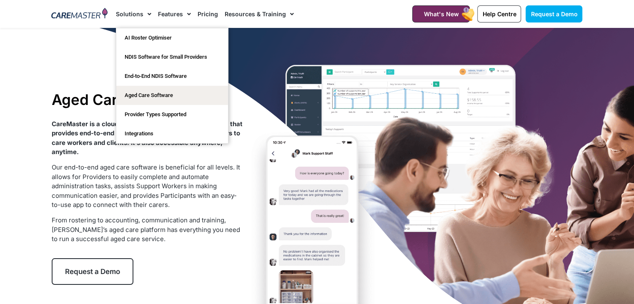
click at [143, 18] on span "Menu" at bounding box center [147, 14] width 8 height 14
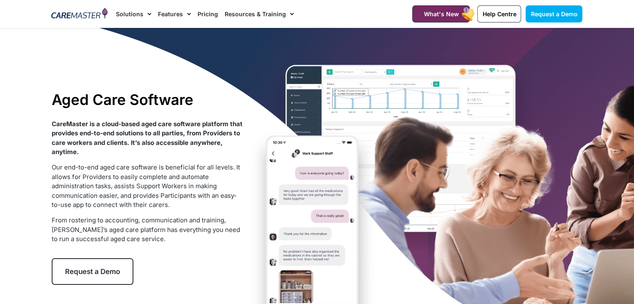
click at [88, 15] on img at bounding box center [79, 14] width 56 height 13
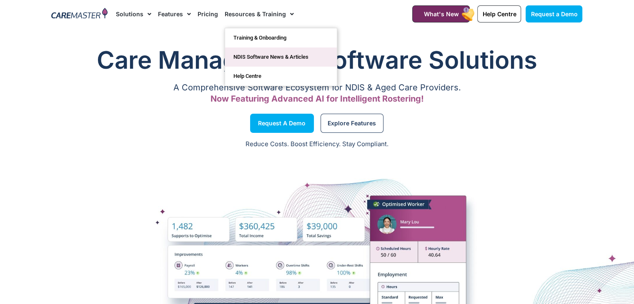
click at [276, 65] on link "NDIS Software News & Articles" at bounding box center [281, 57] width 112 height 19
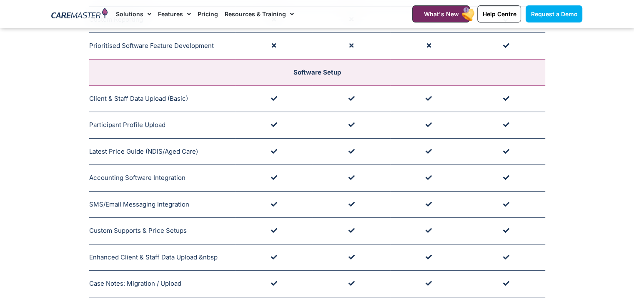
scroll to position [259, 0]
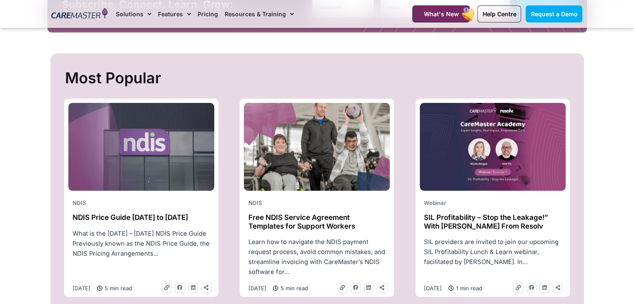
scroll to position [268, 0]
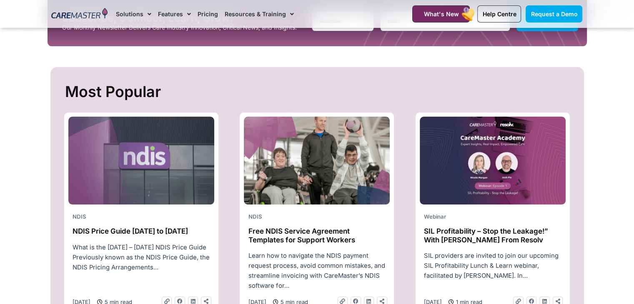
click at [150, 235] on h2 "NDIS Price Guide [DATE] to [DATE]" at bounding box center [142, 231] width 138 height 8
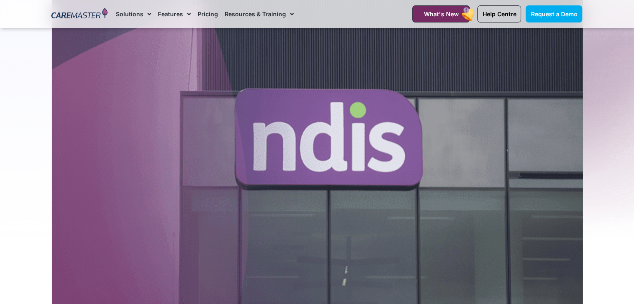
scroll to position [137, 0]
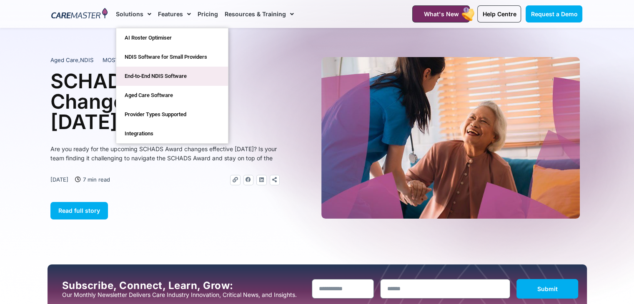
click at [152, 83] on link "End-to-End NDIS Software" at bounding box center [172, 76] width 112 height 19
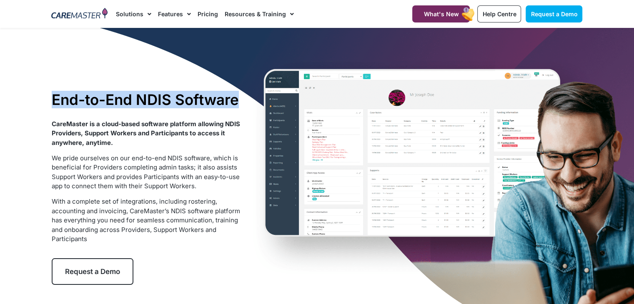
drag, startPoint x: 238, startPoint y: 103, endPoint x: 48, endPoint y: 109, distance: 189.7
click at [48, 109] on div "End-to-End NDIS Software CareMaster is a cloud-based software platform allowing…" at bounding box center [148, 188] width 200 height 203
copy h1 "End-to-End NDIS Software"
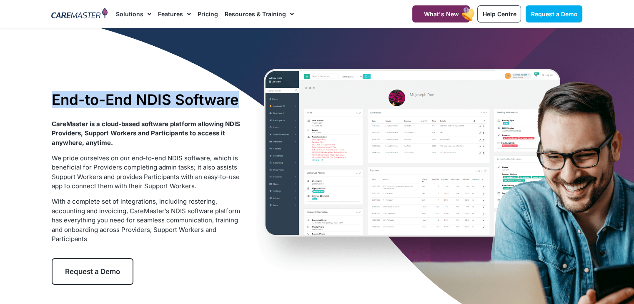
copy h1 "End-to-End NDIS Software"
drag, startPoint x: 122, startPoint y: 143, endPoint x: 49, endPoint y: 125, distance: 75.1
click at [49, 125] on div "End-to-End NDIS Software CareMaster is a cloud-based software platform allowing…" at bounding box center [148, 188] width 200 height 203
copy strong "CareMaster is a cloud-based software platform allowing NDIS Providers, Support …"
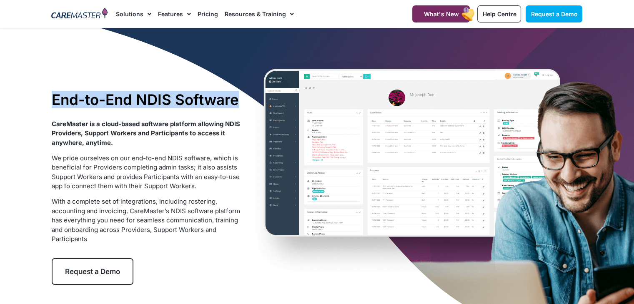
click at [107, 144] on strong "CareMaster is a cloud-based software platform allowing NDIS Providers, Support …" at bounding box center [146, 133] width 188 height 27
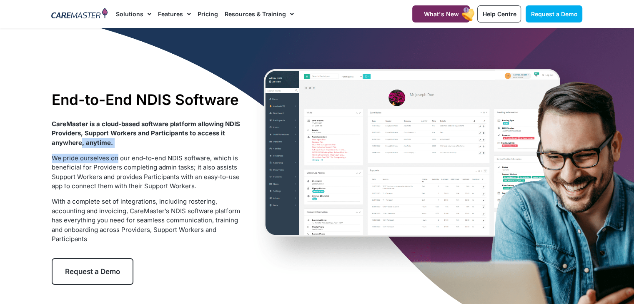
drag, startPoint x: 117, startPoint y: 153, endPoint x: 80, endPoint y: 147, distance: 36.7
click at [80, 147] on div "CareMaster is a cloud-based software platform allowing NDIS Providers, Support …" at bounding box center [147, 182] width 191 height 125
click at [125, 145] on p "CareMaster is a cloud-based software platform allowing NDIS Providers, Support …" at bounding box center [147, 134] width 191 height 28
drag, startPoint x: 125, startPoint y: 145, endPoint x: 45, endPoint y: 120, distance: 84.1
click at [45, 120] on section "End-to-End NDIS Software CareMaster is a cloud-based software platform allowing…" at bounding box center [317, 188] width 634 height 320
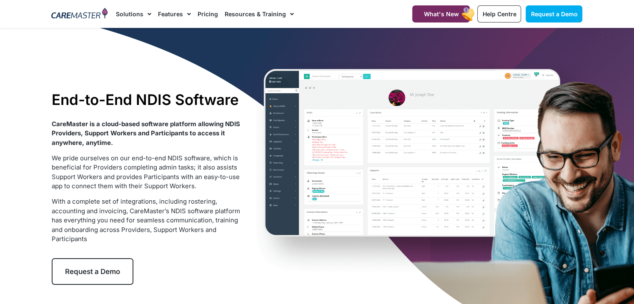
click at [65, 129] on p "CareMaster is a cloud-based software platform allowing NDIS Providers, Support …" at bounding box center [147, 134] width 191 height 28
drag, startPoint x: 48, startPoint y: 125, endPoint x: 114, endPoint y: 144, distance: 68.4
click at [114, 144] on div "End-to-End NDIS Software CareMaster is a cloud-based software platform allowing…" at bounding box center [148, 188] width 200 height 203
copy strong "CareMaster is a cloud-based software platform allowing NDIS Providers, Support …"
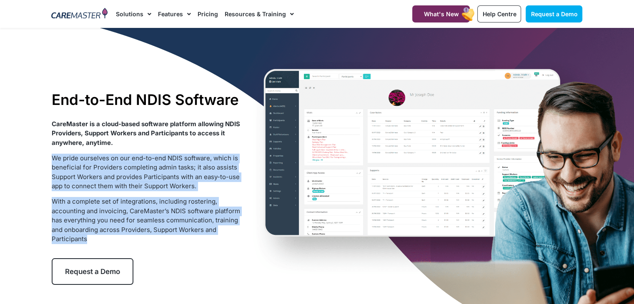
drag, startPoint x: 90, startPoint y: 240, endPoint x: 48, endPoint y: 157, distance: 92.4
click at [48, 157] on div "End-to-End NDIS Software CareMaster is a cloud-based software platform allowing…" at bounding box center [148, 188] width 200 height 203
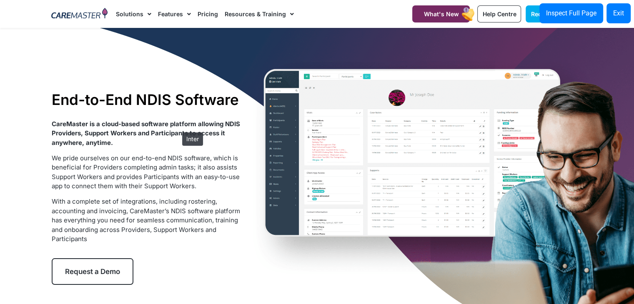
click at [178, 128] on p "CareMaster is a cloud-based software platform allowing NDIS Providers, Support …" at bounding box center [147, 134] width 191 height 28
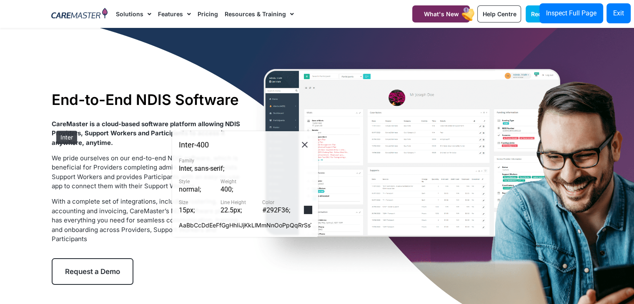
drag, startPoint x: 116, startPoint y: 145, endPoint x: 52, endPoint y: 127, distance: 66.6
click at [52, 127] on p "CareMaster is a cloud-based software platform allowing NDIS Providers, Support …" at bounding box center [147, 134] width 191 height 28
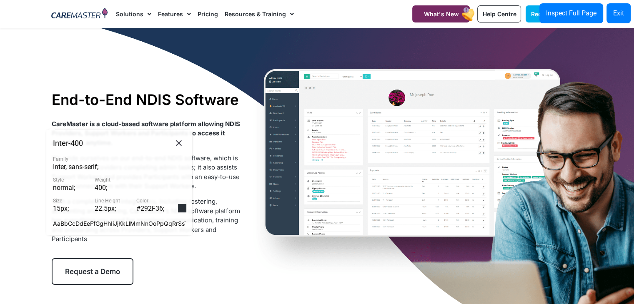
copy strong "CareMaster is a cloud-based software platform allowing NDIS Providers, Support …"
click at [178, 142] on icon at bounding box center [179, 143] width 10 height 10
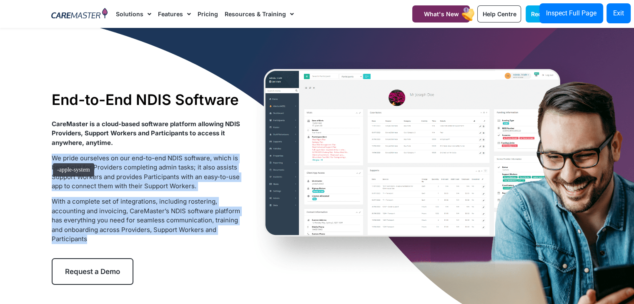
drag, startPoint x: 94, startPoint y: 245, endPoint x: 49, endPoint y: 159, distance: 97.3
click at [49, 159] on div "End-to-End NDIS Software CareMaster is a cloud-based software platform allowing…" at bounding box center [148, 188] width 200 height 203
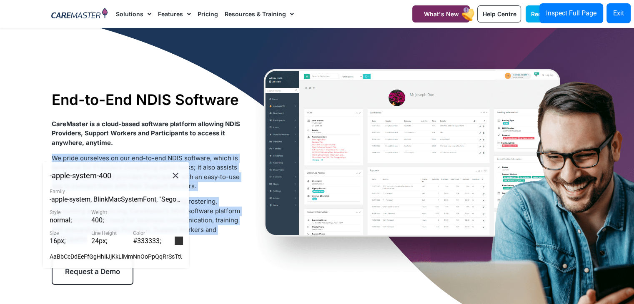
copy div "We pride ourselves on our end-to-end NDIS software, which is beneficial for Pro…"
click at [175, 174] on icon at bounding box center [175, 175] width 10 height 10
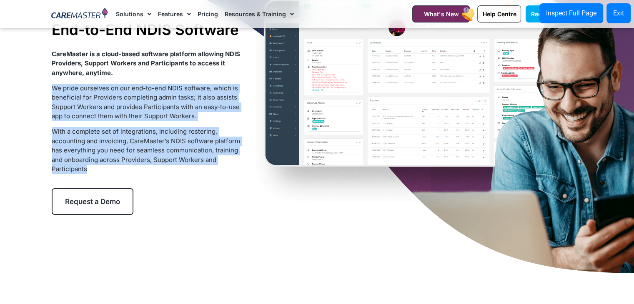
scroll to position [110, 0]
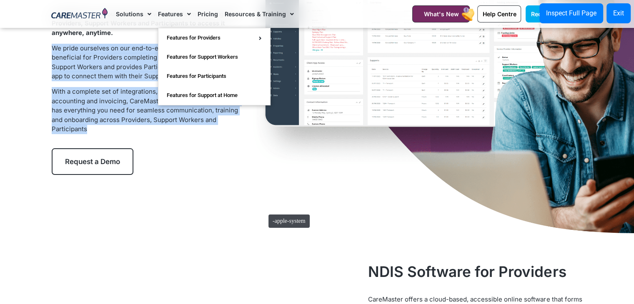
click at [264, 210] on div "End-to-End NDIS Software CareMaster is a cloud-based software platform allowing…" at bounding box center [317, 78] width 539 height 320
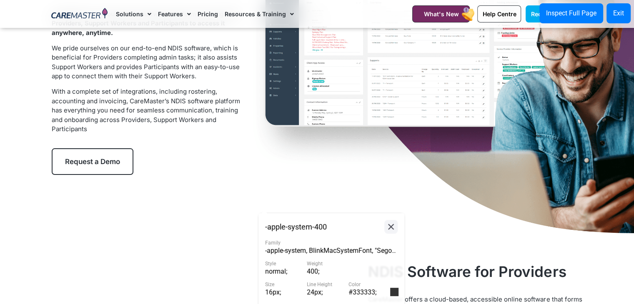
click at [389, 230] on icon at bounding box center [391, 227] width 10 height 10
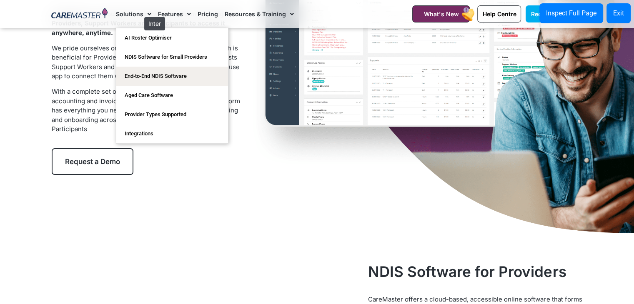
click at [140, 13] on link "Solutions" at bounding box center [133, 14] width 35 height 28
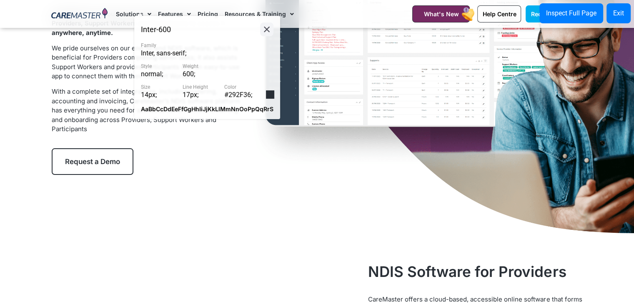
click at [263, 30] on icon at bounding box center [267, 29] width 10 height 10
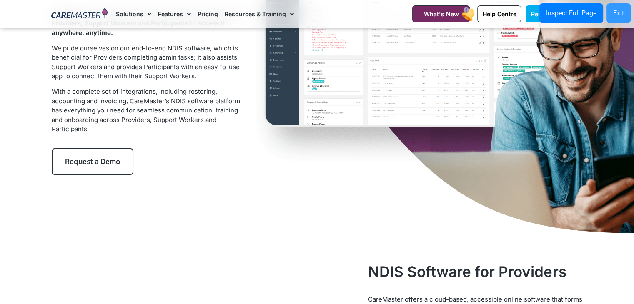
click at [627, 10] on button "Exit" at bounding box center [618, 13] width 24 height 20
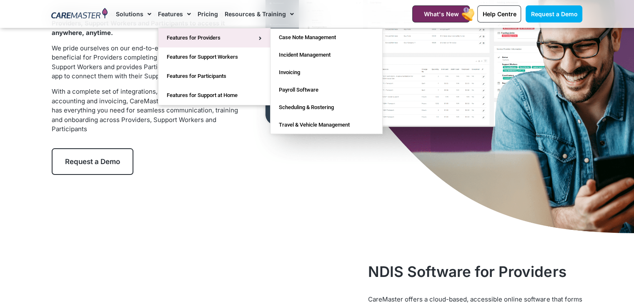
click at [189, 33] on link "Features for Providers" at bounding box center [214, 37] width 112 height 19
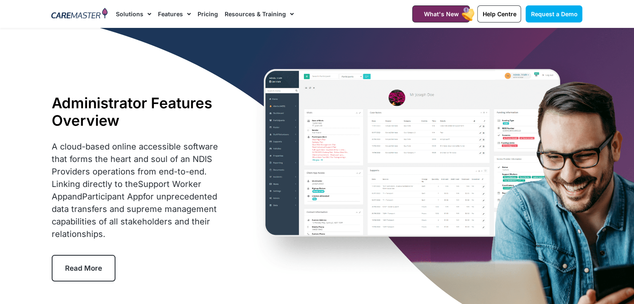
click at [93, 13] on img at bounding box center [79, 14] width 56 height 13
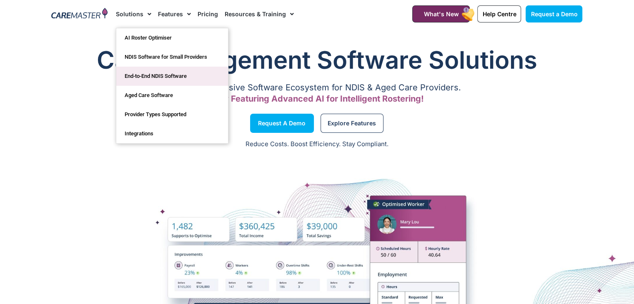
click at [143, 82] on link "End-to-End NDIS Software" at bounding box center [172, 76] width 112 height 19
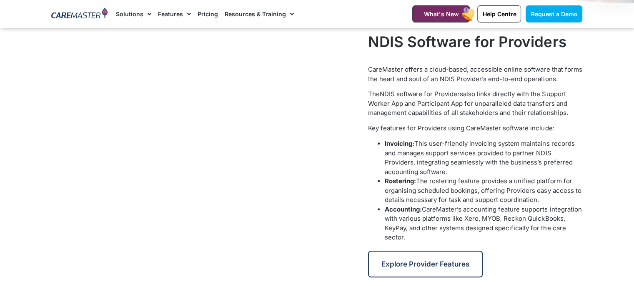
scroll to position [316, 0]
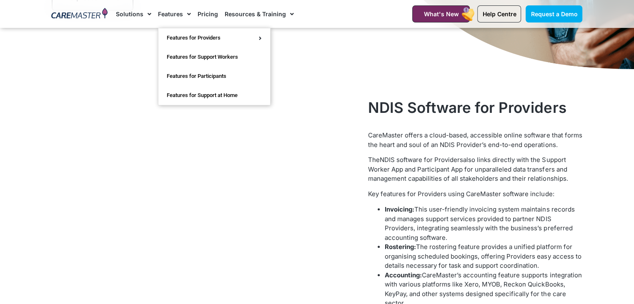
scroll to position [273, 0]
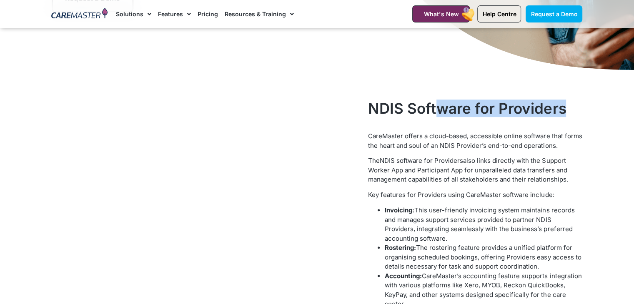
drag, startPoint x: 567, startPoint y: 113, endPoint x: 440, endPoint y: 107, distance: 127.2
click at [440, 107] on h2 "NDIS Software for Providers" at bounding box center [475, 109] width 214 height 18
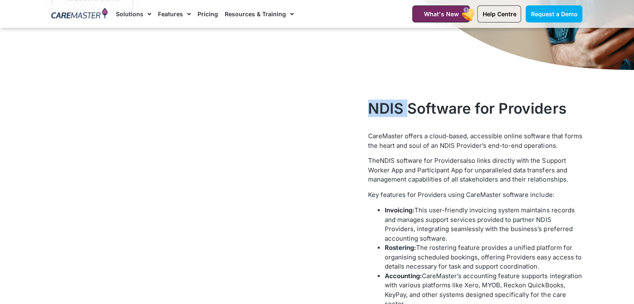
drag, startPoint x: 368, startPoint y: 106, endPoint x: 408, endPoint y: 111, distance: 40.7
click at [408, 111] on div "NDIS Software for Providers CareMaster offers a cloud-based, accessible online …" at bounding box center [475, 221] width 223 height 253
click at [383, 110] on h2 "NDIS Software for Providers" at bounding box center [475, 109] width 214 height 18
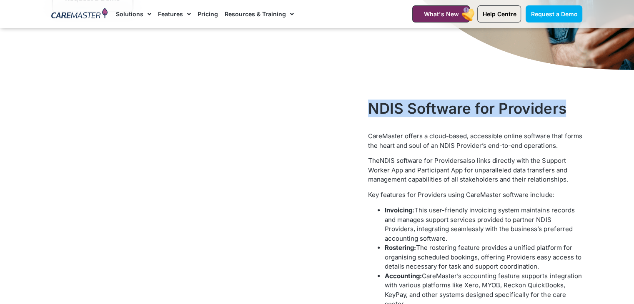
drag, startPoint x: 371, startPoint y: 107, endPoint x: 563, endPoint y: 106, distance: 192.1
click at [563, 106] on h2 "NDIS Software for Providers" at bounding box center [475, 109] width 214 height 18
copy h2 "NDIS Software for Providers"
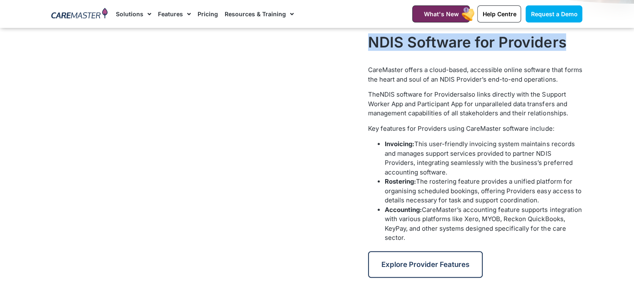
scroll to position [343, 0]
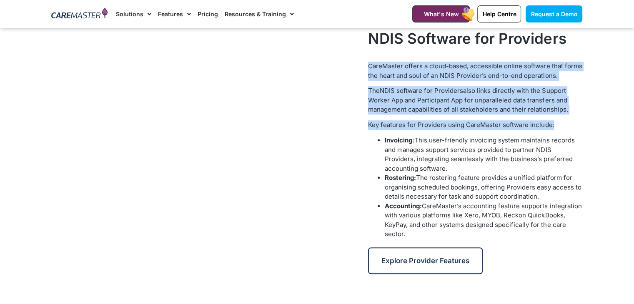
drag, startPoint x: 553, startPoint y: 124, endPoint x: 367, endPoint y: 65, distance: 195.6
click at [367, 65] on div "NDIS Software for Providers CareMaster offers a cloud-based, accessible online …" at bounding box center [475, 151] width 223 height 253
copy div "CareMaster offers a cloud-based, accessible online software that forms the hear…"
click at [354, 145] on video at bounding box center [206, 132] width 308 height 173
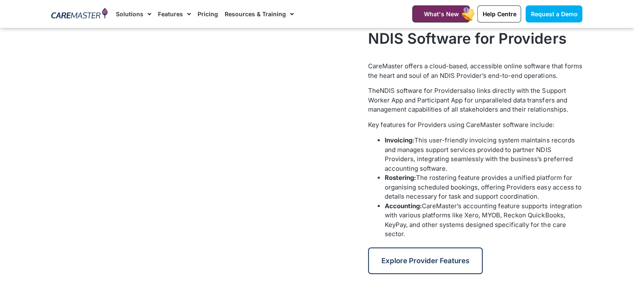
click at [372, 147] on ul "Invoicing: This user-friendly invoicing system maintains records and manages su…" at bounding box center [475, 187] width 214 height 103
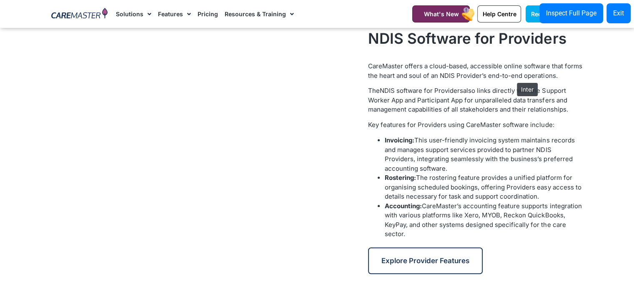
click at [513, 79] on span "CareMaster offers a cloud-based, accessible online software that forms the hear…" at bounding box center [475, 71] width 214 height 18
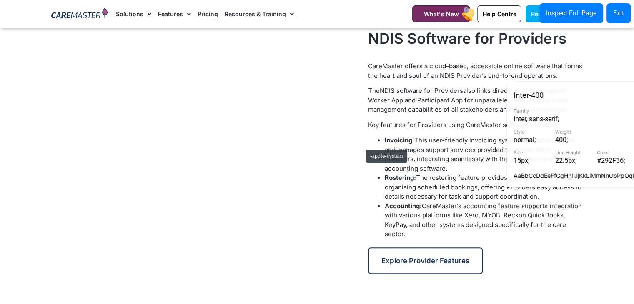
click at [362, 145] on div at bounding box center [206, 151] width 317 height 253
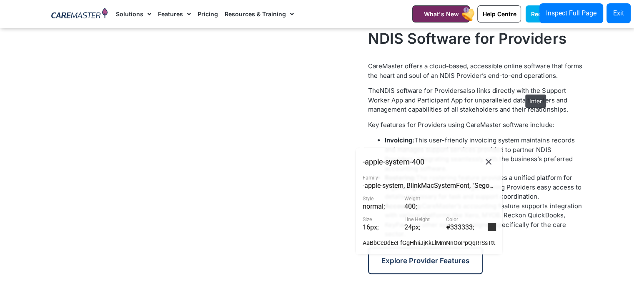
click at [521, 90] on span "also links directly with the Support Worker App and Participant App for unparal…" at bounding box center [468, 100] width 200 height 27
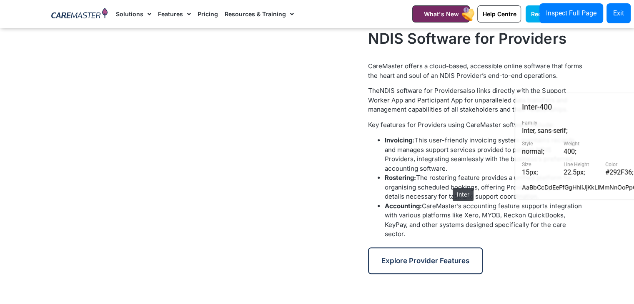
click at [447, 182] on li "Rostering: The rostering feature provides a unified platform for organising sch…" at bounding box center [484, 187] width 198 height 28
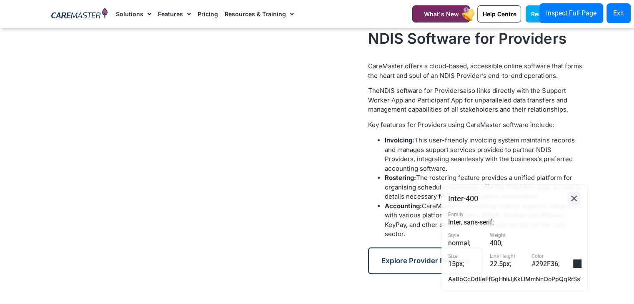
click at [577, 196] on icon at bounding box center [574, 198] width 10 height 10
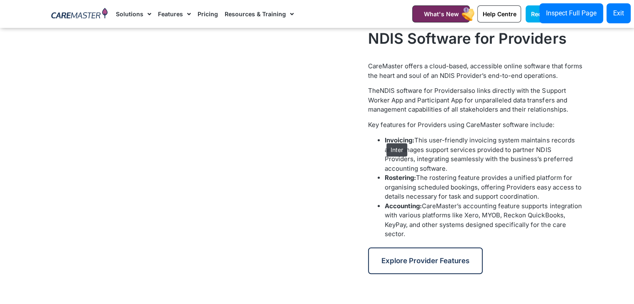
drag, startPoint x: 450, startPoint y: 168, endPoint x: 382, endPoint y: 139, distance: 73.2
click at [382, 139] on ul "Invoicing: This user-friendly invoicing system maintains records and manages su…" at bounding box center [475, 187] width 214 height 103
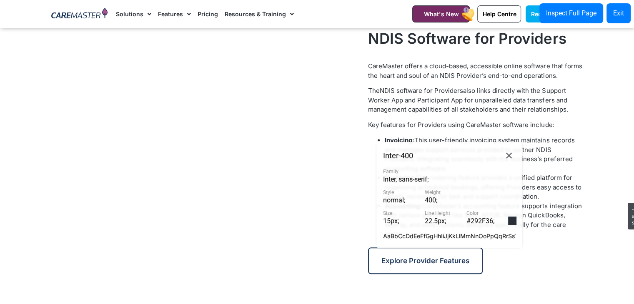
copy li "Invoicing: This user-friendly invoicing system maintains records and manages su…"
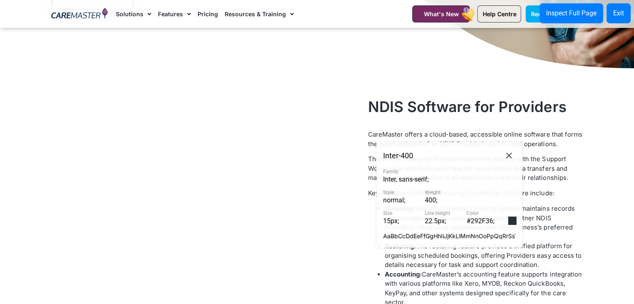
scroll to position [263, 0]
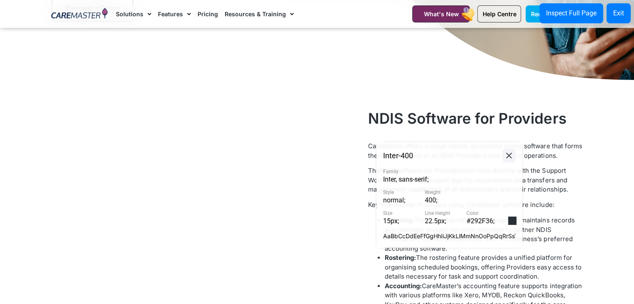
click at [505, 161] on button at bounding box center [508, 156] width 13 height 14
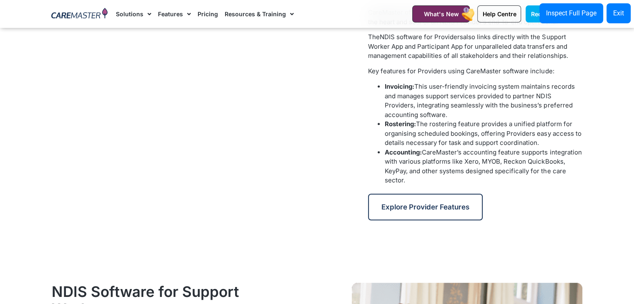
scroll to position [409, 0]
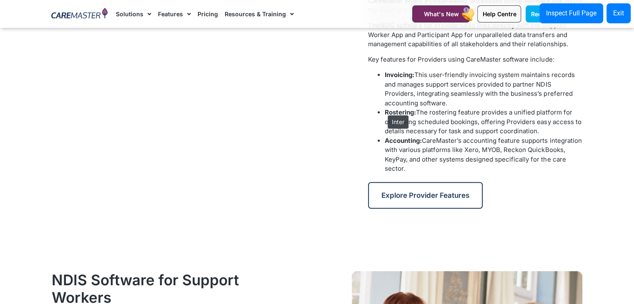
drag, startPoint x: 543, startPoint y: 134, endPoint x: 383, endPoint y: 111, distance: 161.7
click at [383, 111] on ul "Invoicing: This user-friendly invoicing system maintains records and manages su…" at bounding box center [475, 121] width 214 height 103
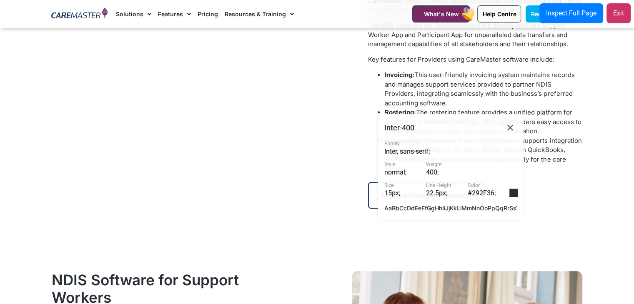
drag, startPoint x: 403, startPoint y: 117, endPoint x: 623, endPoint y: 16, distance: 241.7
click at [623, 16] on div "Exit" at bounding box center [618, 13] width 11 height 10
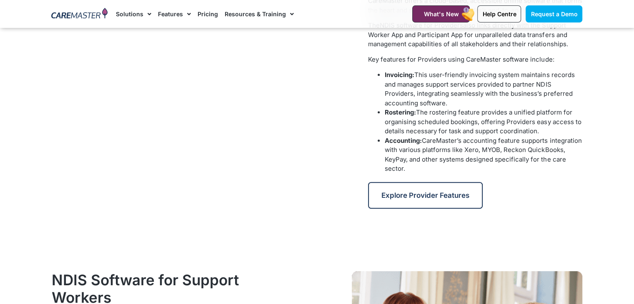
drag, startPoint x: 541, startPoint y: 130, endPoint x: 384, endPoint y: 112, distance: 158.1
click at [384, 112] on ul "Invoicing: This user-friendly invoicing system maintains records and manages su…" at bounding box center [475, 121] width 214 height 103
copy li "Rostering: The rostering feature provides a unified platform for organising sch…"
drag, startPoint x: 413, startPoint y: 169, endPoint x: 383, endPoint y: 138, distance: 42.7
click at [383, 138] on ul "Invoicing: This user-friendly invoicing system maintains records and manages su…" at bounding box center [475, 121] width 214 height 103
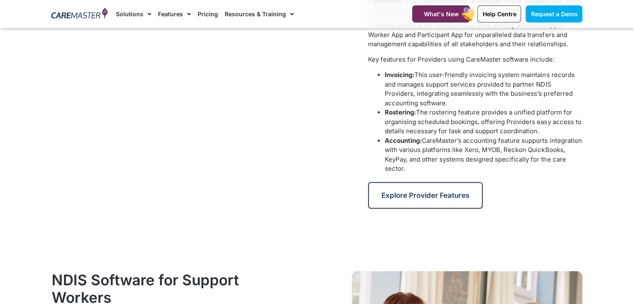
copy li "Accounting: CareMaster’s accounting feature supports integration with various p…"
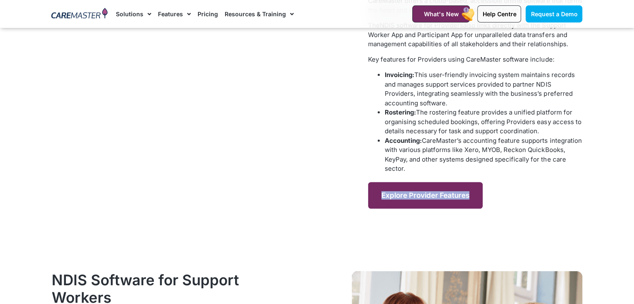
drag, startPoint x: 497, startPoint y: 196, endPoint x: 377, endPoint y: 193, distance: 120.1
click at [377, 193] on div "Explore Provider Features" at bounding box center [475, 195] width 214 height 27
copy span "Explore Provider Features"
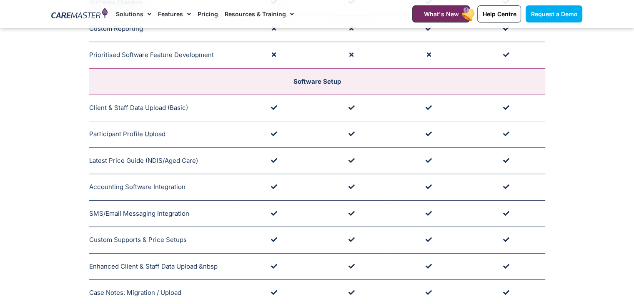
scroll to position [259, 0]
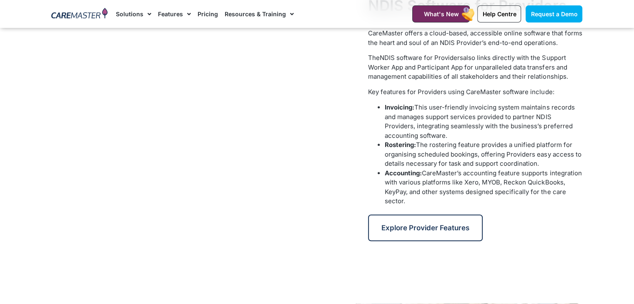
scroll to position [364, 0]
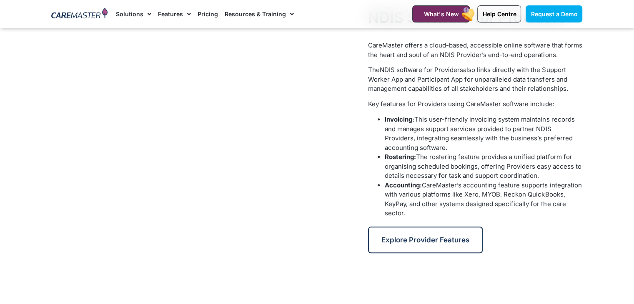
click at [633, 59] on section "NDIS Software for Providers CareMaster offers a cloud-based, accessible online …" at bounding box center [317, 131] width 634 height 253
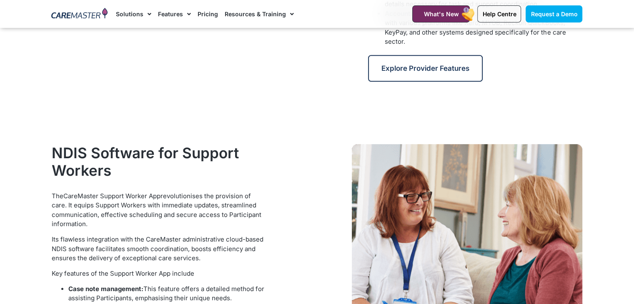
scroll to position [532, 0]
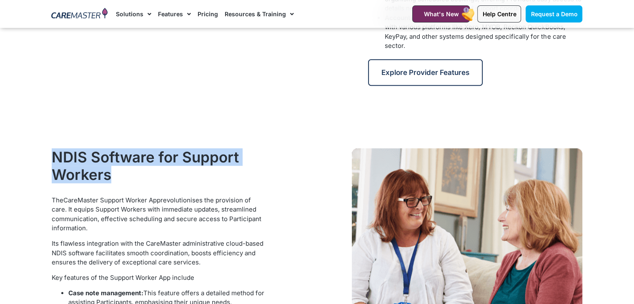
drag, startPoint x: 112, startPoint y: 176, endPoint x: 54, endPoint y: 162, distance: 59.2
click at [54, 162] on h2 "NDIS Software for Support Workers" at bounding box center [159, 165] width 214 height 35
copy h2 "NDIS Software for Support Workers"
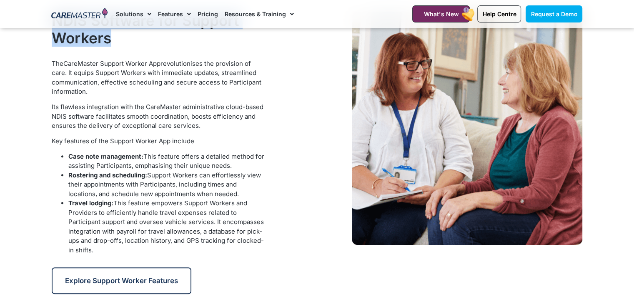
scroll to position [657, 0]
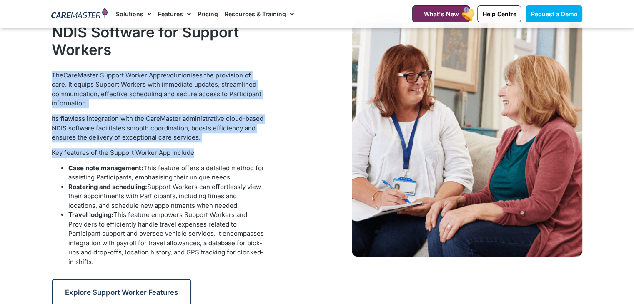
drag, startPoint x: 198, startPoint y: 152, endPoint x: 53, endPoint y: 69, distance: 167.8
click at [53, 69] on div "NDIS Software for Support Workers The CareMaster Support Worker App revolutioni…" at bounding box center [159, 164] width 223 height 291
copy div "The CareMaster Support Worker App revolutionises the provision of care. It equi…"
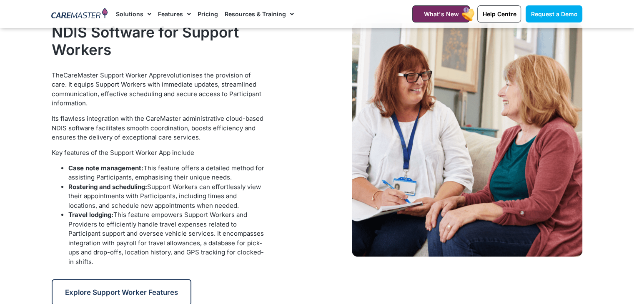
click at [137, 160] on div "The CareMaster Support Worker App revolutionises the provision of care. It equi…" at bounding box center [159, 169] width 214 height 196
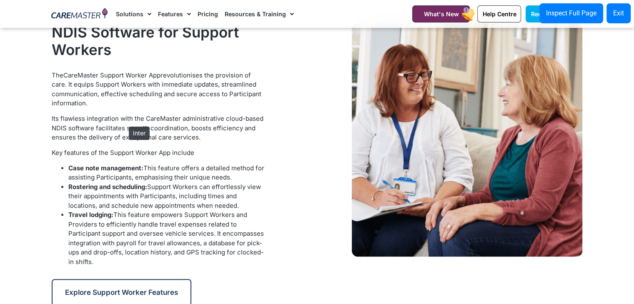
click at [125, 123] on p "Its flawless integration with the CareMaster administrative cloud-based NDIS so…" at bounding box center [159, 128] width 214 height 28
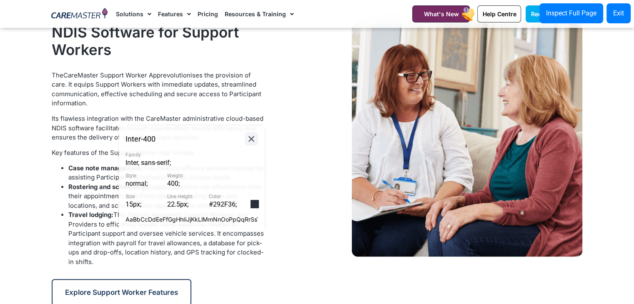
click at [255, 133] on button at bounding box center [251, 139] width 13 height 14
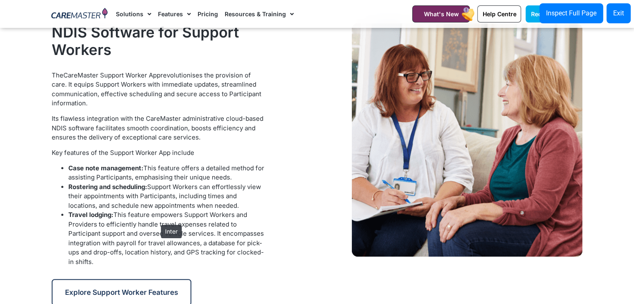
click at [157, 221] on li "Travel lodging: This feature empowers Support Workers and Providers to efficien…" at bounding box center [167, 238] width 198 height 56
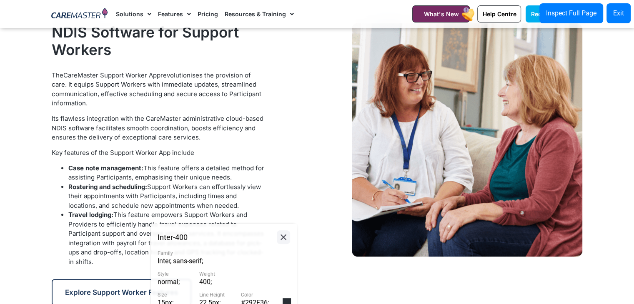
click at [287, 240] on icon at bounding box center [283, 237] width 10 height 10
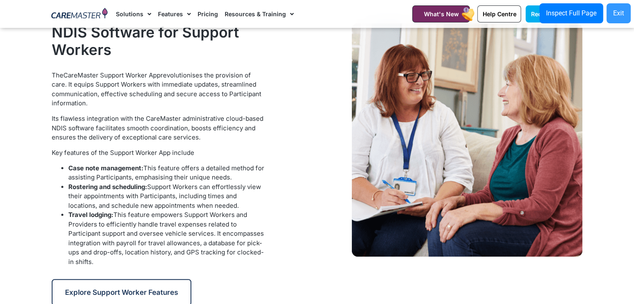
click at [614, 18] on div "Exit" at bounding box center [618, 13] width 11 height 10
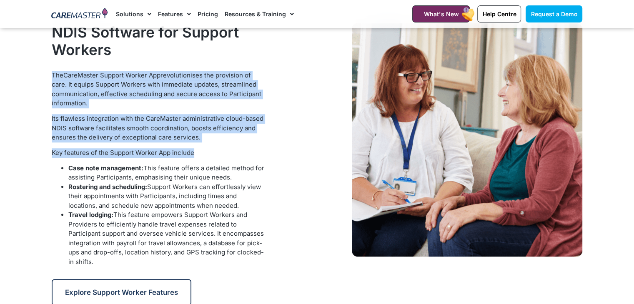
drag, startPoint x: 199, startPoint y: 153, endPoint x: 50, endPoint y: 76, distance: 167.8
click at [50, 76] on div "NDIS Software for Support Workers The CareMaster Support Worker App revolutioni…" at bounding box center [159, 164] width 223 height 291
copy div "The CareMaster Support Worker App revolutionises the provision of care. It equi…"
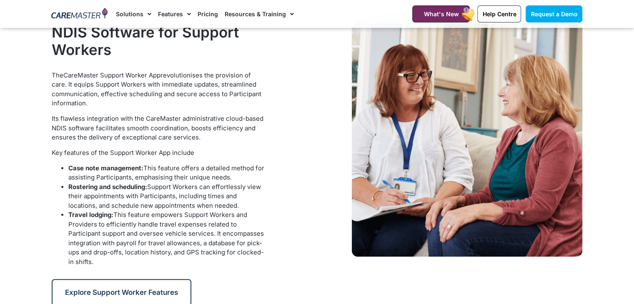
click at [110, 198] on span "Support Workers can effortlessly view their appointments with Participants, inc…" at bounding box center [164, 196] width 193 height 27
drag, startPoint x: 222, startPoint y: 179, endPoint x: 66, endPoint y: 170, distance: 155.7
click at [66, 170] on ul "Case note management: This feature offers a detailed method for assisting Parti…" at bounding box center [159, 173] width 214 height 19
copy li "Case note management: This feature offers a detailed method for assisting Parti…"
drag, startPoint x: 213, startPoint y: 207, endPoint x: 65, endPoint y: 187, distance: 149.7
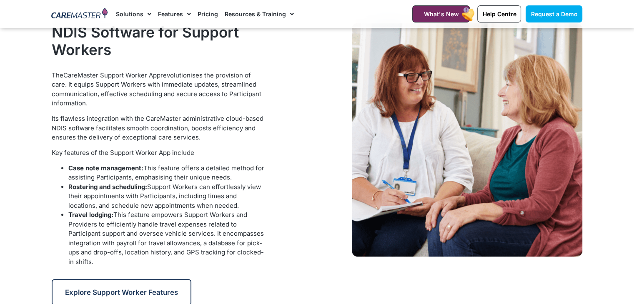
click at [65, 187] on ul "Rostering and scheduling: Support Workers can effortlessly view their appointme…" at bounding box center [159, 225] width 214 height 85
copy li "Rostering and scheduling: Support Workers can effortlessly view their appointme…"
drag, startPoint x: 100, startPoint y: 265, endPoint x: 67, endPoint y: 217, distance: 58.5
click at [67, 217] on ul "Rostering and scheduling: Support Workers can effortlessly view their appointme…" at bounding box center [159, 225] width 214 height 85
copy li "Travel lodging: This feature empowers Support Workers and Providers to efficien…"
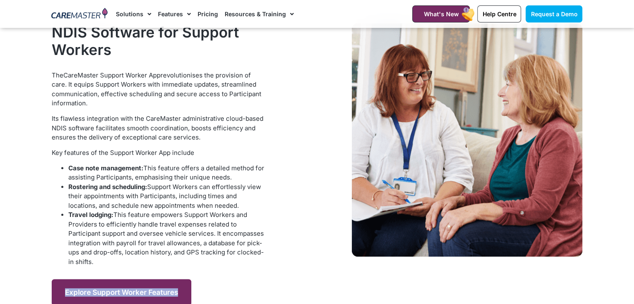
drag, startPoint x: 197, startPoint y: 303, endPoint x: 55, endPoint y: 292, distance: 142.1
click at [55, 292] on div "Explore Support Worker Features" at bounding box center [159, 292] width 214 height 27
copy span "Explore Support Worker Features"
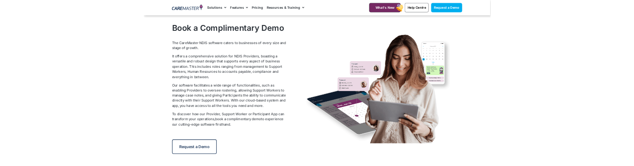
scroll to position [1202, 0]
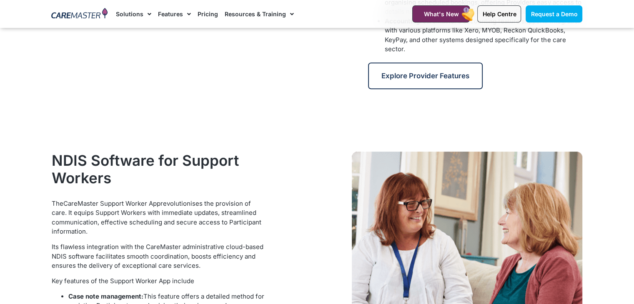
scroll to position [362, 0]
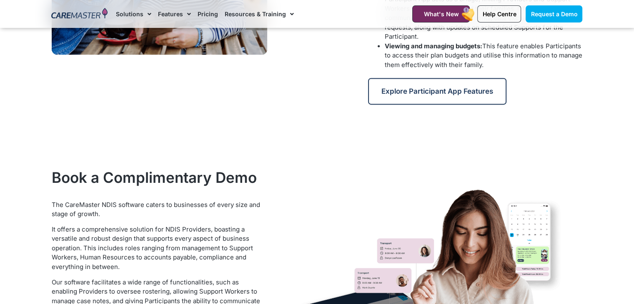
scroll to position [1123, 0]
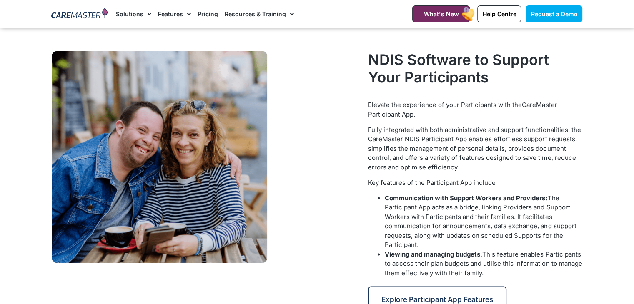
scroll to position [919, 0]
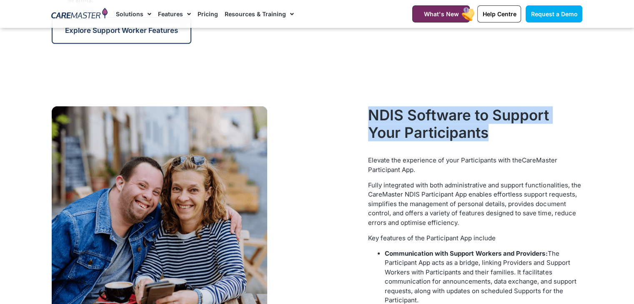
drag, startPoint x: 501, startPoint y: 139, endPoint x: 378, endPoint y: 114, distance: 124.6
click at [362, 114] on div "NDIS Software to Support Your Participants Elevate the experience of your Parti…" at bounding box center [317, 237] width 539 height 270
copy div "NDIS Software to Support Your Participants"
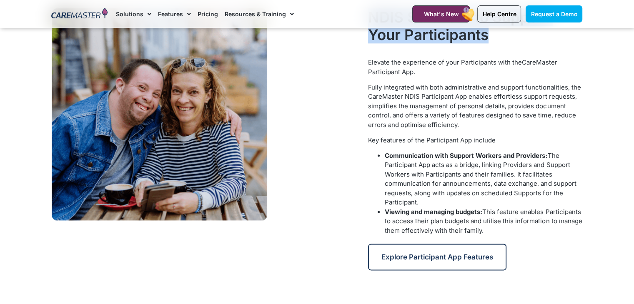
scroll to position [977, 0]
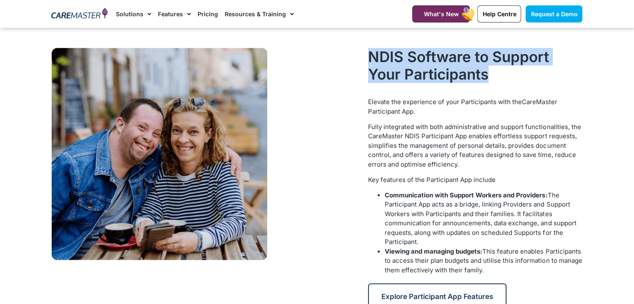
drag, startPoint x: 501, startPoint y: 176, endPoint x: 368, endPoint y: 98, distance: 154.3
click at [368, 98] on div "NDIS Software to Support Your Participants Elevate the experience of your Parti…" at bounding box center [475, 179] width 223 height 270
copy div "Elevate the experience of your Participants with the CareMaster Participant App…"
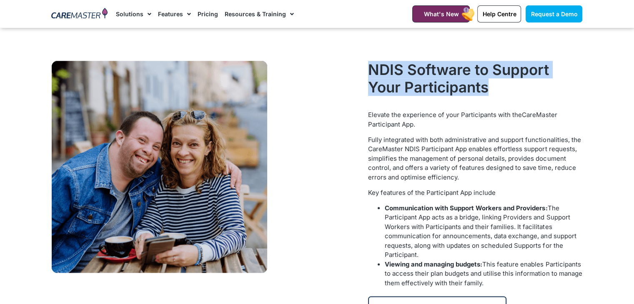
scroll to position [989, 0]
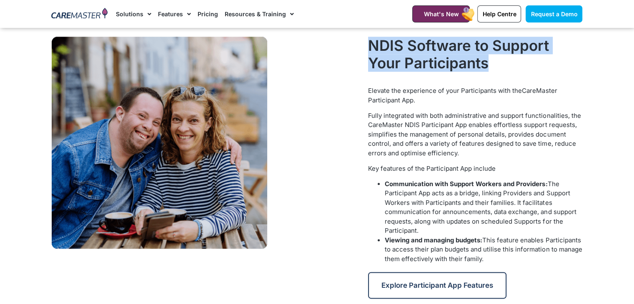
drag, startPoint x: 422, startPoint y: 230, endPoint x: 374, endPoint y: 187, distance: 64.6
click at [374, 187] on ul "Communication with Support Workers and Providers: The Participant App acts as a…" at bounding box center [475, 208] width 214 height 56
copy li "Communication with Support Workers and Providers: The Participant App acts as a…"
drag, startPoint x: 488, startPoint y: 257, endPoint x: 384, endPoint y: 243, distance: 104.8
click at [384, 243] on ul "Viewing and managing budgets: This feature enables Participants to access their…" at bounding box center [475, 250] width 214 height 28
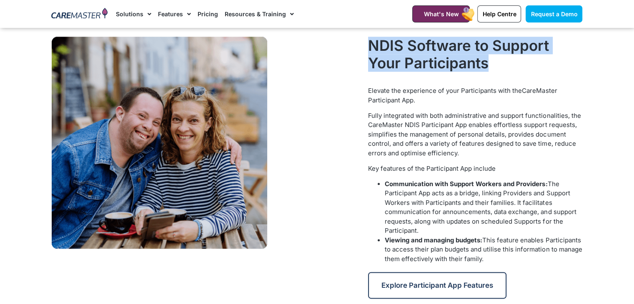
copy li "Viewing and managing budgets: This feature enables Participants to access their…"
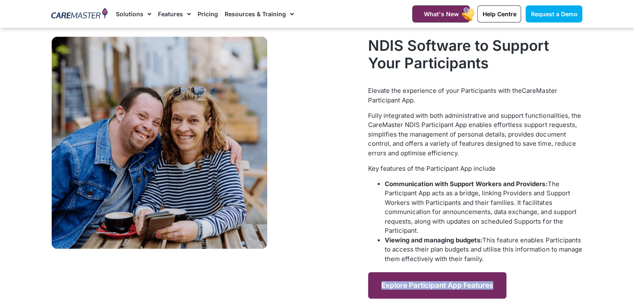
drag, startPoint x: 519, startPoint y: 280, endPoint x: 376, endPoint y: 283, distance: 143.4
click at [376, 283] on div "Explore Participant App Features" at bounding box center [475, 285] width 214 height 27
copy span "Explore Participant App Features"
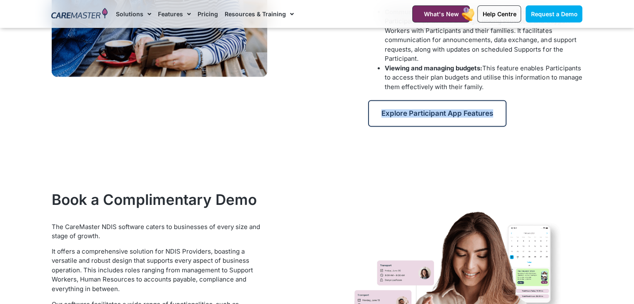
scroll to position [1244, 0]
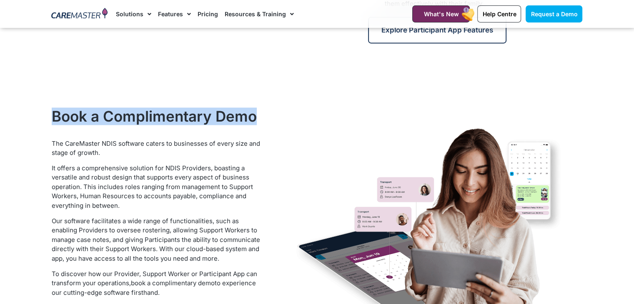
drag, startPoint x: 264, startPoint y: 113, endPoint x: 52, endPoint y: 117, distance: 212.2
click at [52, 117] on h2 "Book a Complimentary Demo" at bounding box center [159, 117] width 214 height 18
copy h2 "Book a Complimentary Demo"
drag, startPoint x: 53, startPoint y: 141, endPoint x: 167, endPoint y: 291, distance: 188.0
click at [167, 291] on div "The CareMaster NDIS software caters to businesses of every size and stage of gr…" at bounding box center [159, 218] width 214 height 159
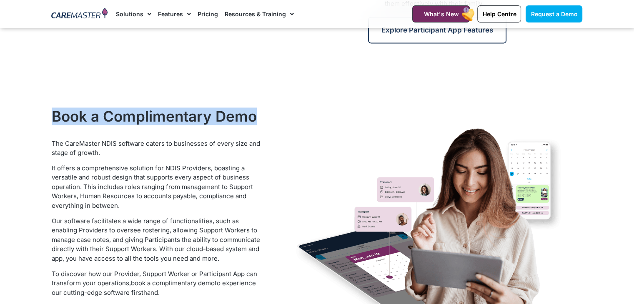
copy div "The CareMaster NDIS software caters to businesses of every size and stage of gr…"
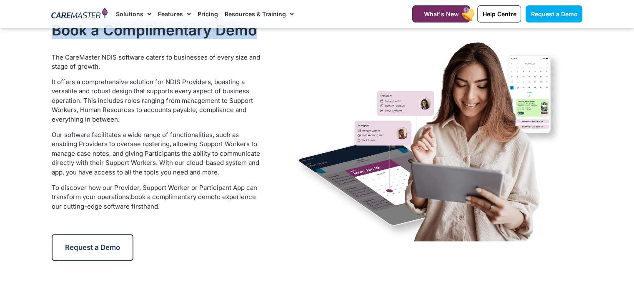
scroll to position [1346, 0]
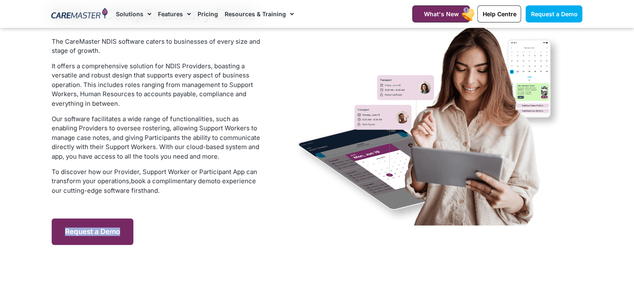
drag, startPoint x: 146, startPoint y: 234, endPoint x: 63, endPoint y: 230, distance: 83.0
click at [63, 230] on div "Request a Demo" at bounding box center [159, 231] width 214 height 27
copy span "Request a Demo"
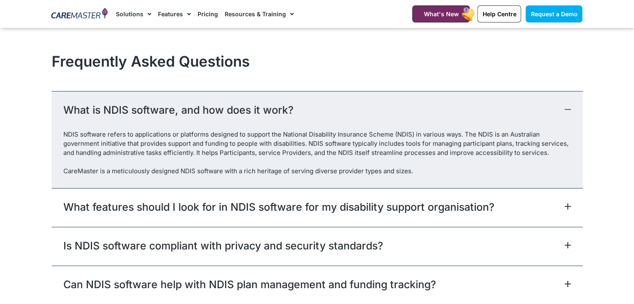
scroll to position [2305, 0]
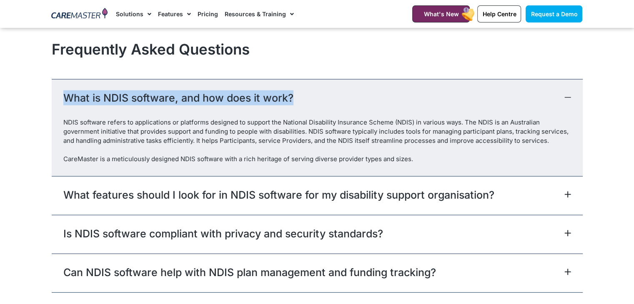
drag, startPoint x: 316, startPoint y: 89, endPoint x: 55, endPoint y: 100, distance: 261.5
click at [55, 100] on div "What is NDIS software, and how does it work?" at bounding box center [317, 98] width 531 height 39
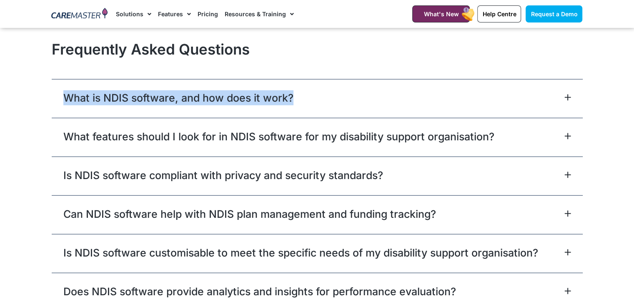
copy link "What is NDIS software, and how does it work?"
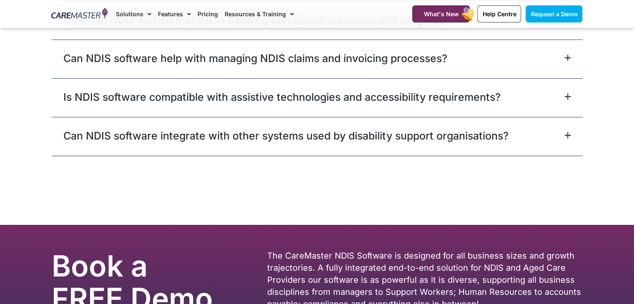
scroll to position [2759, 0]
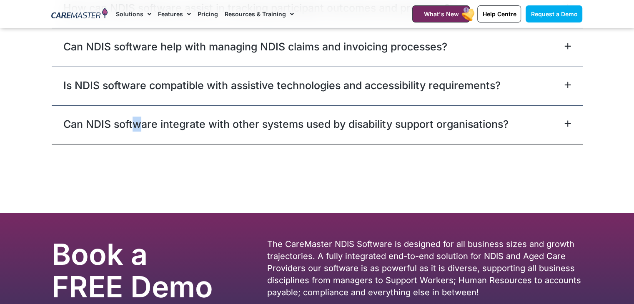
click at [137, 130] on div "Can NDIS software integrate with other systems used by disability support organ…" at bounding box center [317, 124] width 531 height 39
